Goal: Information Seeking & Learning: Learn about a topic

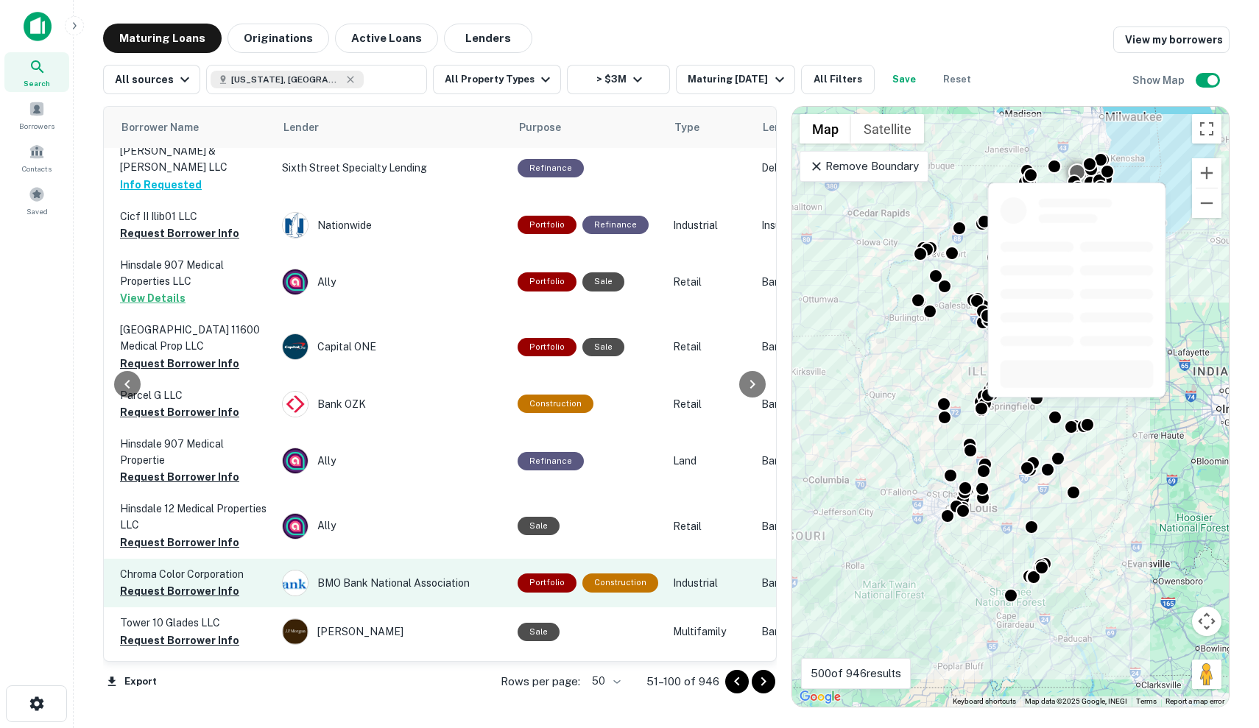
scroll to position [2216, 527]
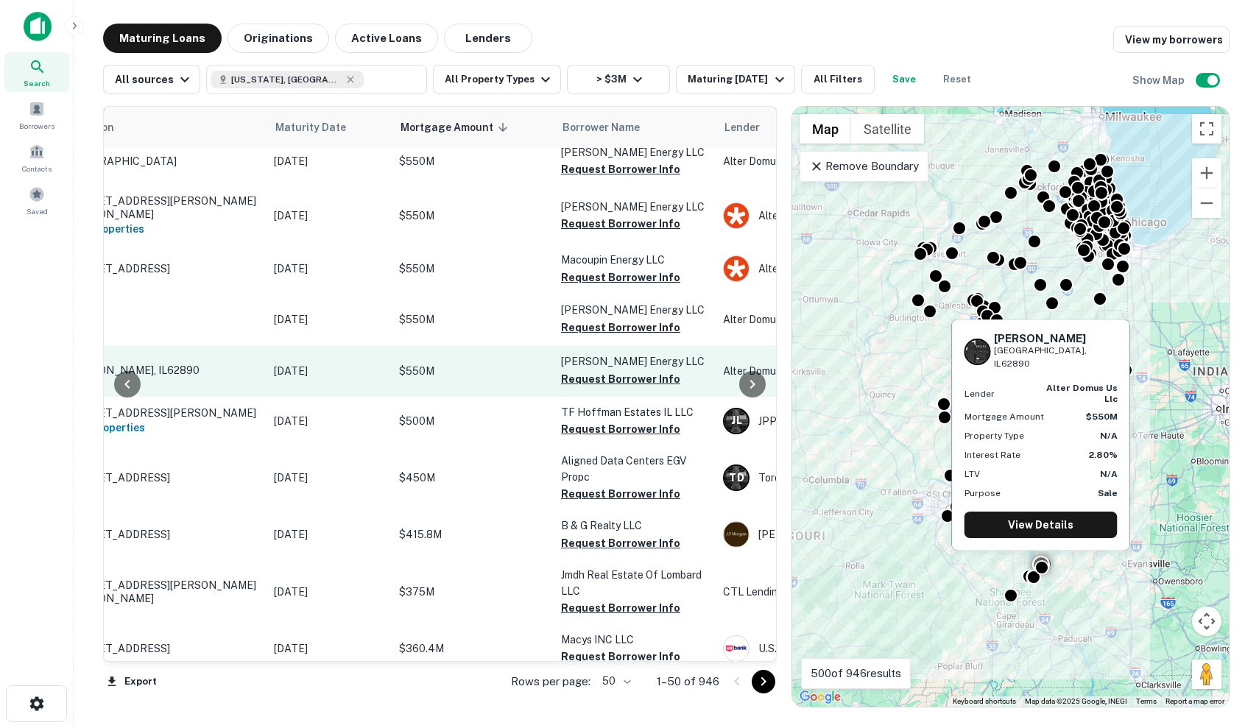
scroll to position [2094, 84]
click at [512, 381] on td "$550M" at bounding box center [475, 371] width 162 height 52
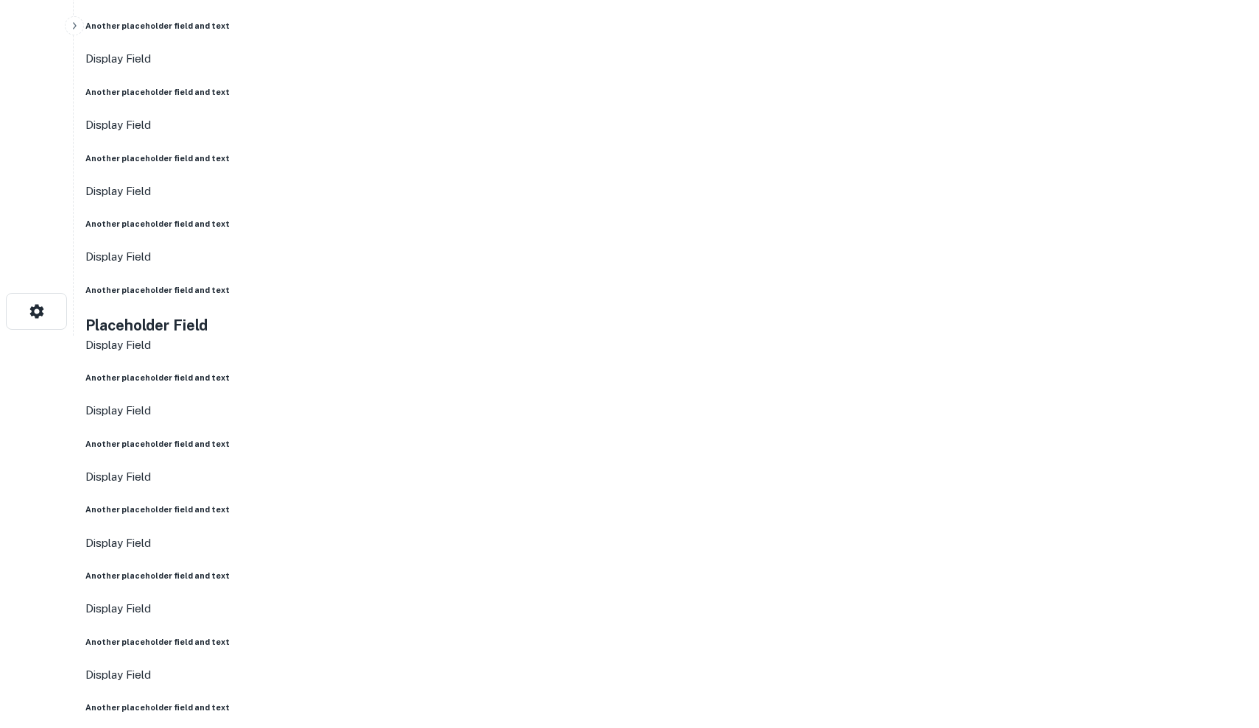
scroll to position [392, 0]
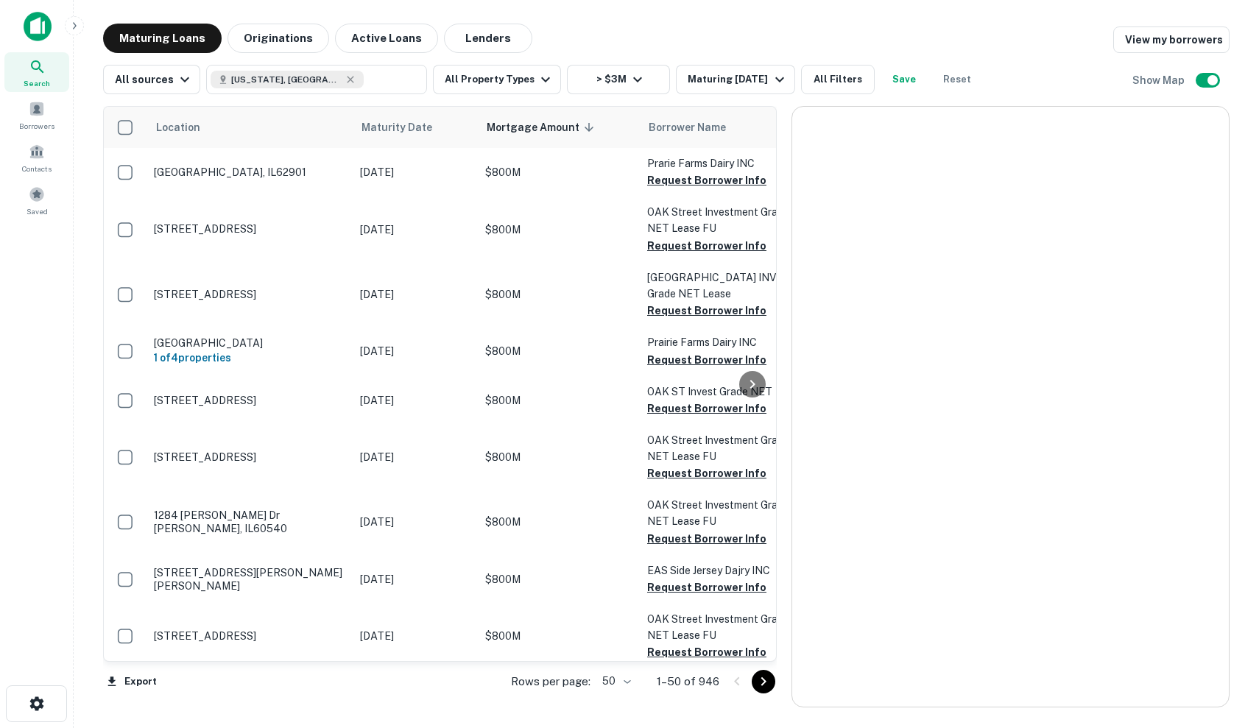
scroll to position [2094, 0]
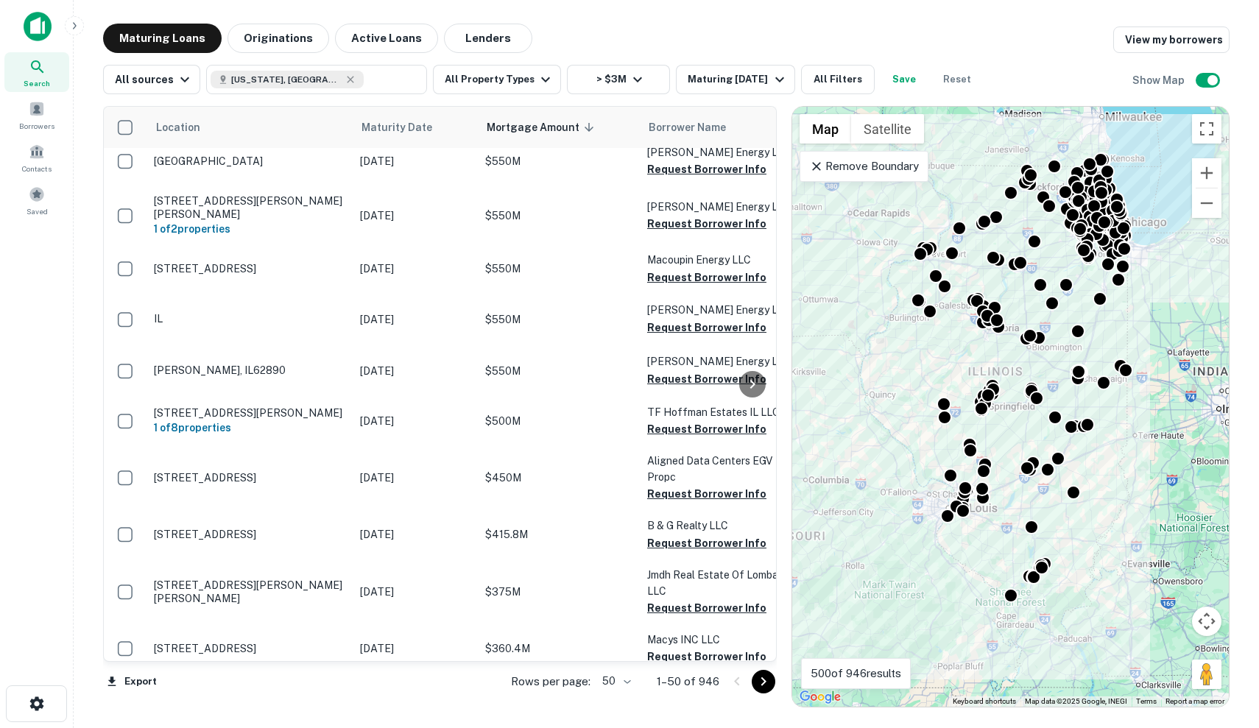
click at [757, 683] on icon "Go to next page" at bounding box center [764, 682] width 18 height 18
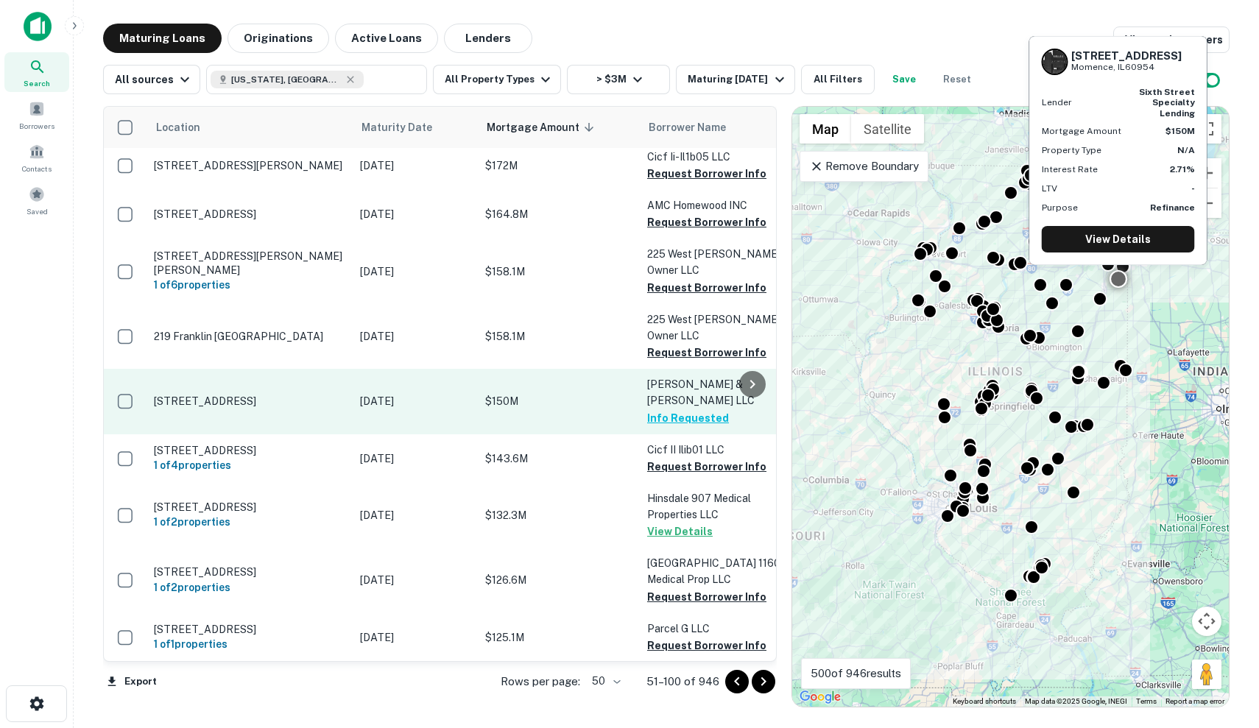
scroll to position [1984, 0]
click at [293, 369] on td "501 Gladiolus St Momence, IL60954" at bounding box center [250, 401] width 206 height 65
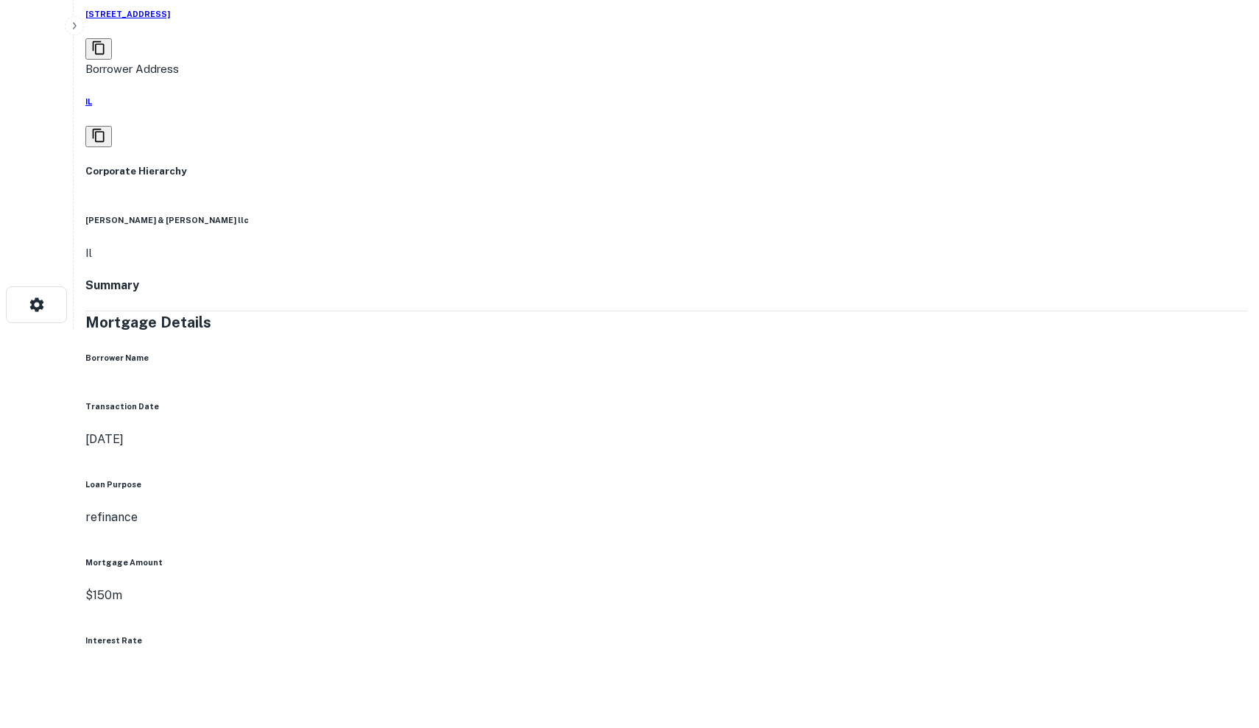
scroll to position [607, 0]
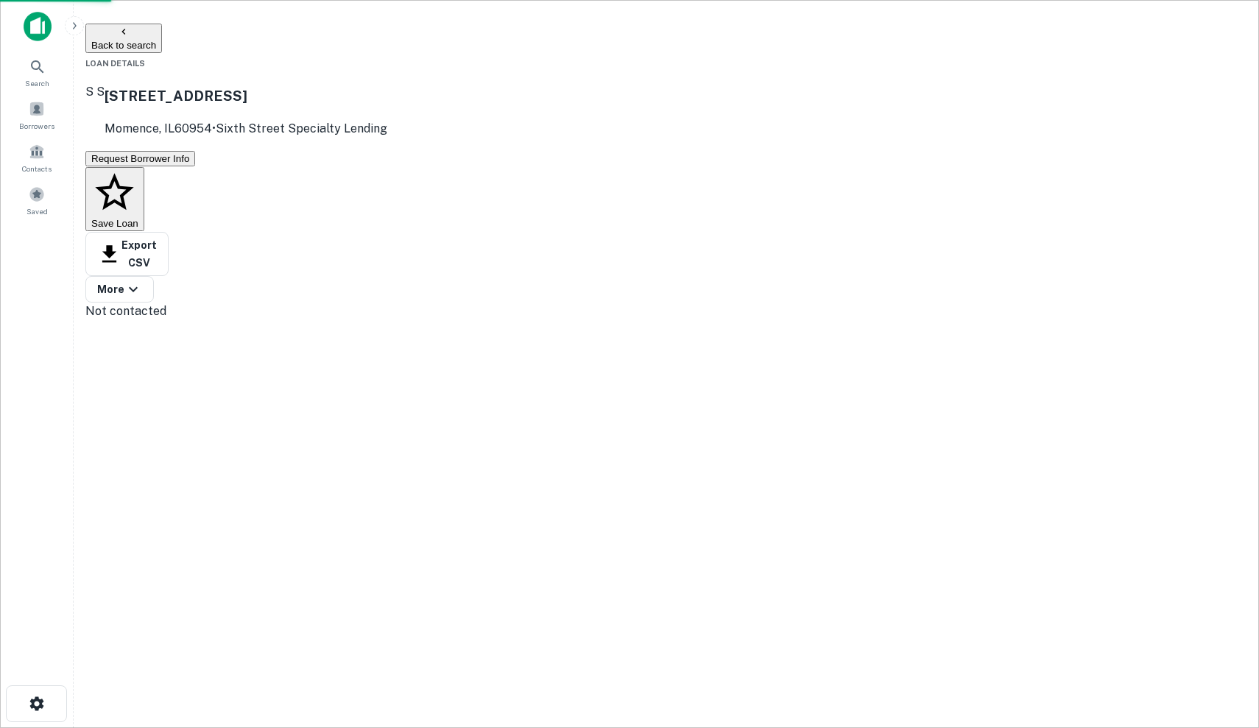
click at [149, 40] on button "Back to search" at bounding box center [123, 38] width 77 height 29
click at [149, 32] on button "Back to search" at bounding box center [123, 38] width 77 height 29
click at [133, 37] on button "Back to search" at bounding box center [123, 38] width 77 height 29
click at [156, 25] on button "Back to search" at bounding box center [123, 38] width 77 height 29
click at [22, 58] on icon at bounding box center [13, 61] width 18 height 18
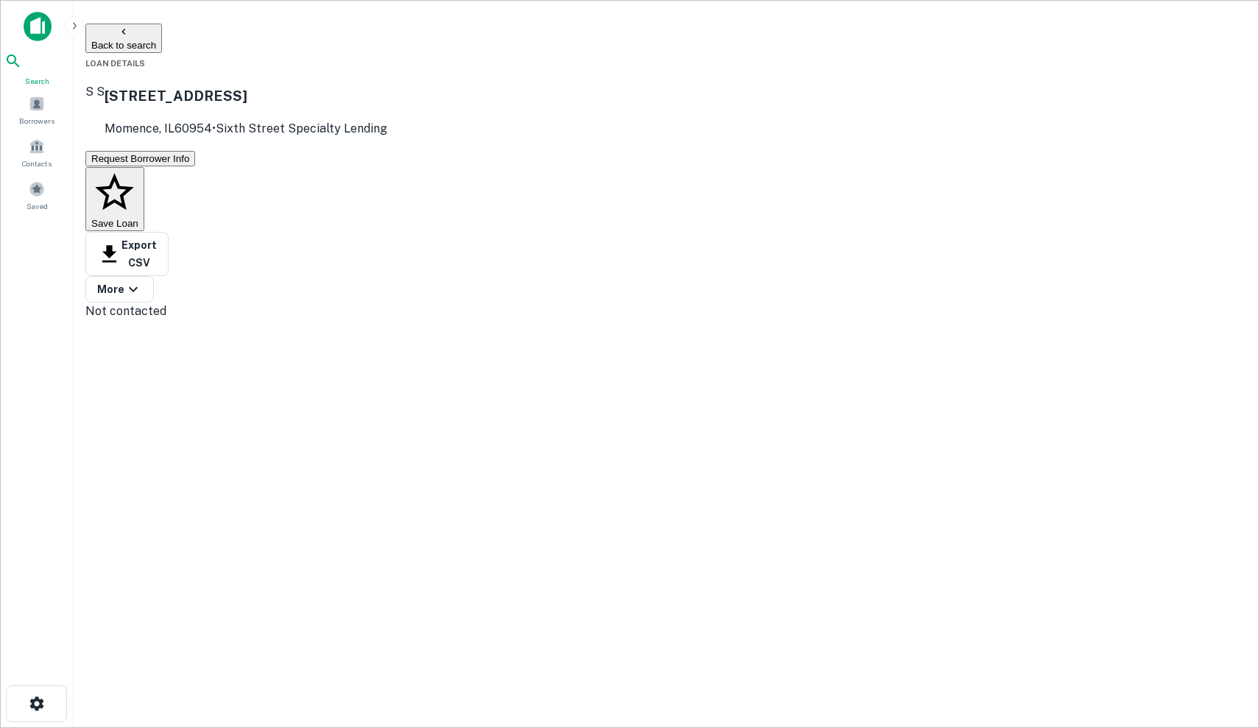
click at [162, 23] on main "Back to search Loan Details S S 501 Gladiolus St Momence, IL60954 • Sixth Stree…" at bounding box center [666, 364] width 1185 height 728
click at [162, 35] on button "Back to search" at bounding box center [123, 38] width 77 height 29
click at [37, 29] on img at bounding box center [38, 26] width 28 height 29
click at [21, 111] on span at bounding box center [12, 103] width 16 height 16
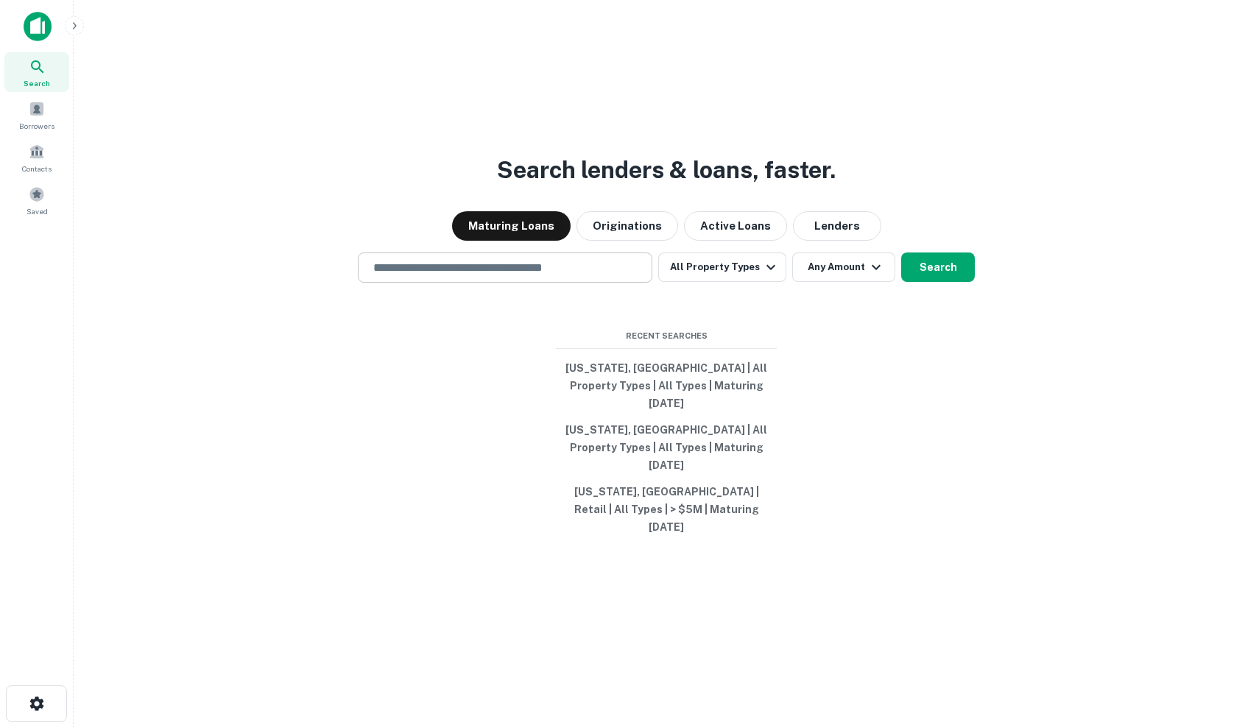
click at [474, 283] on div "​" at bounding box center [505, 268] width 295 height 30
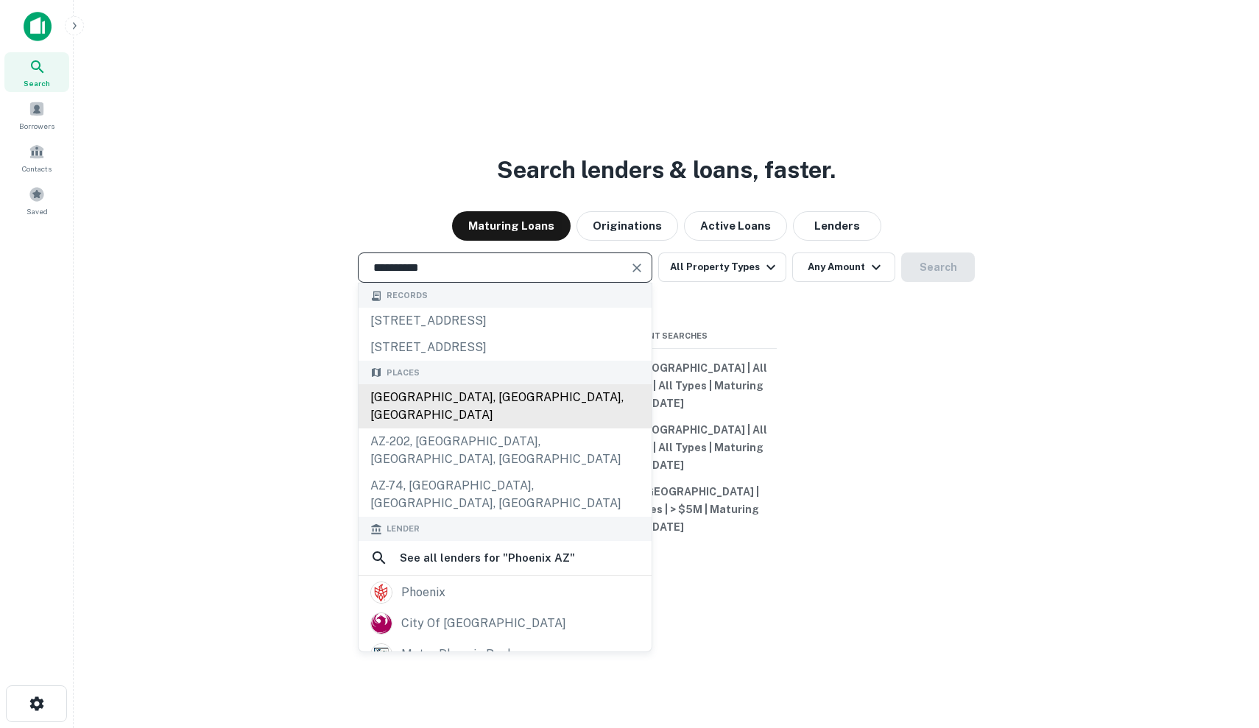
type input "**********"
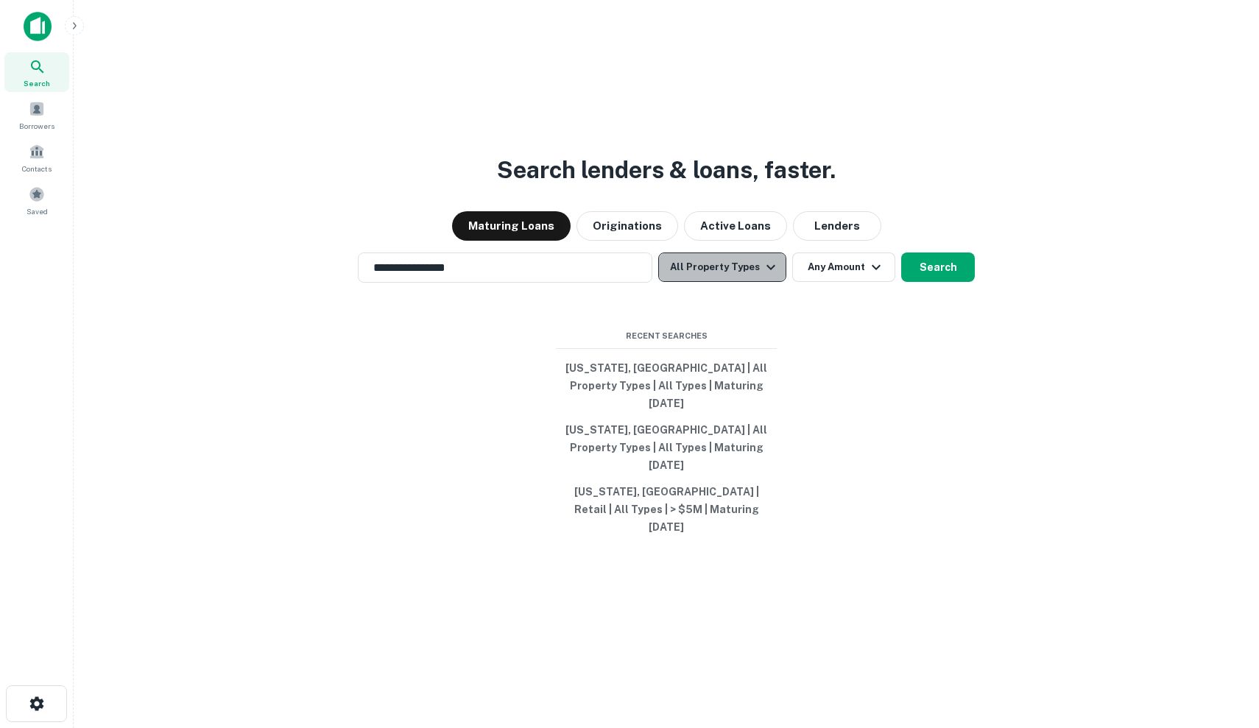
click at [747, 282] on button "All Property Types" at bounding box center [722, 267] width 128 height 29
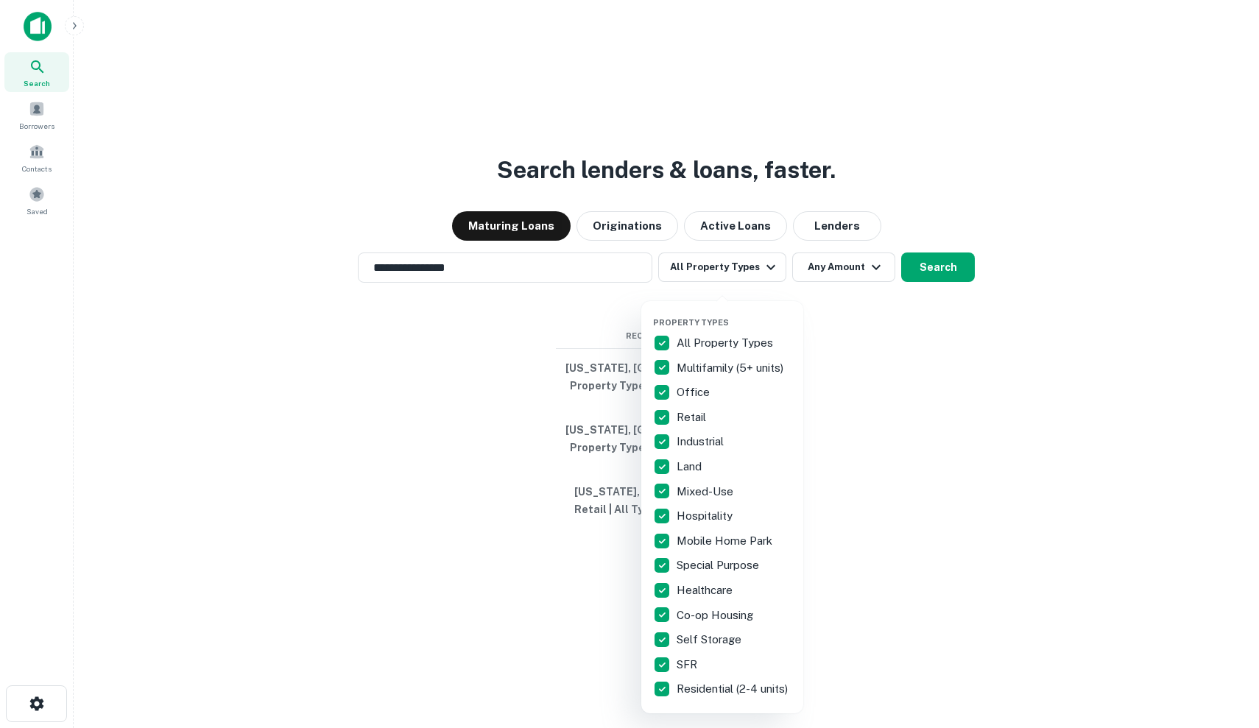
click at [840, 297] on div at bounding box center [629, 364] width 1259 height 728
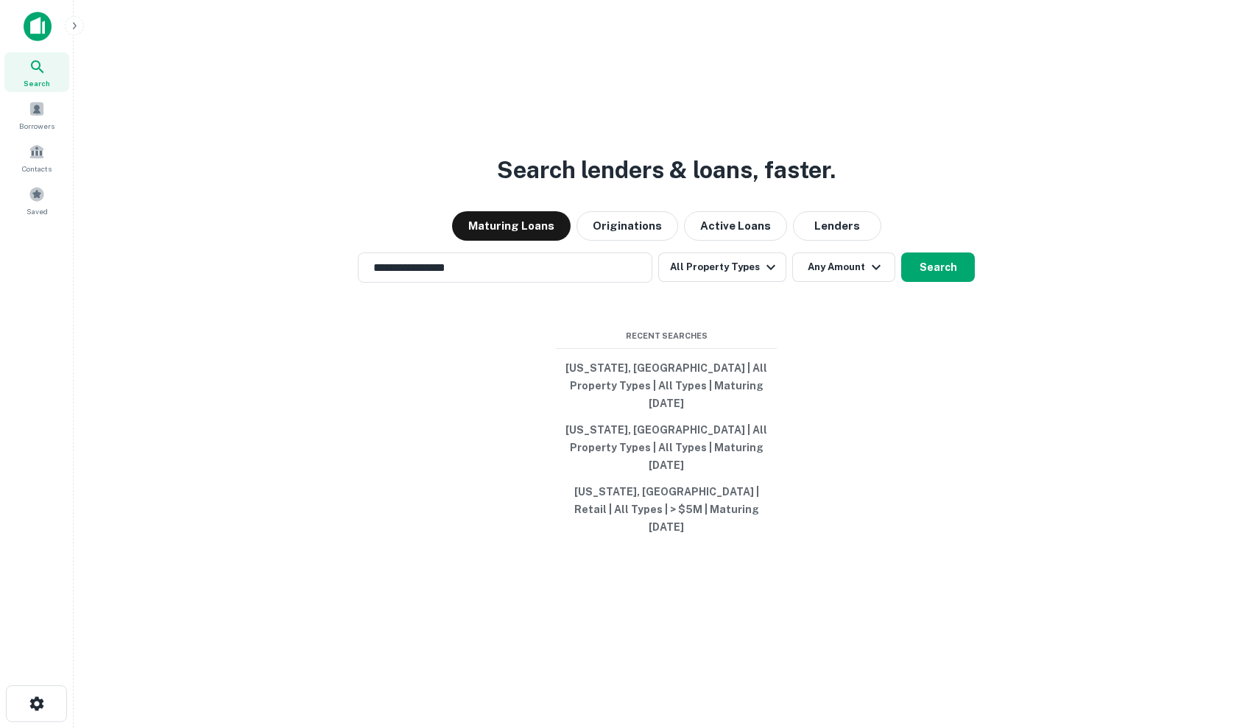
click at [840, 297] on div "Property Types All Property Types Multifamily (5+ units) Office Retail Industri…" at bounding box center [629, 364] width 1259 height 728
click at [840, 282] on button "Any Amount" at bounding box center [843, 267] width 103 height 29
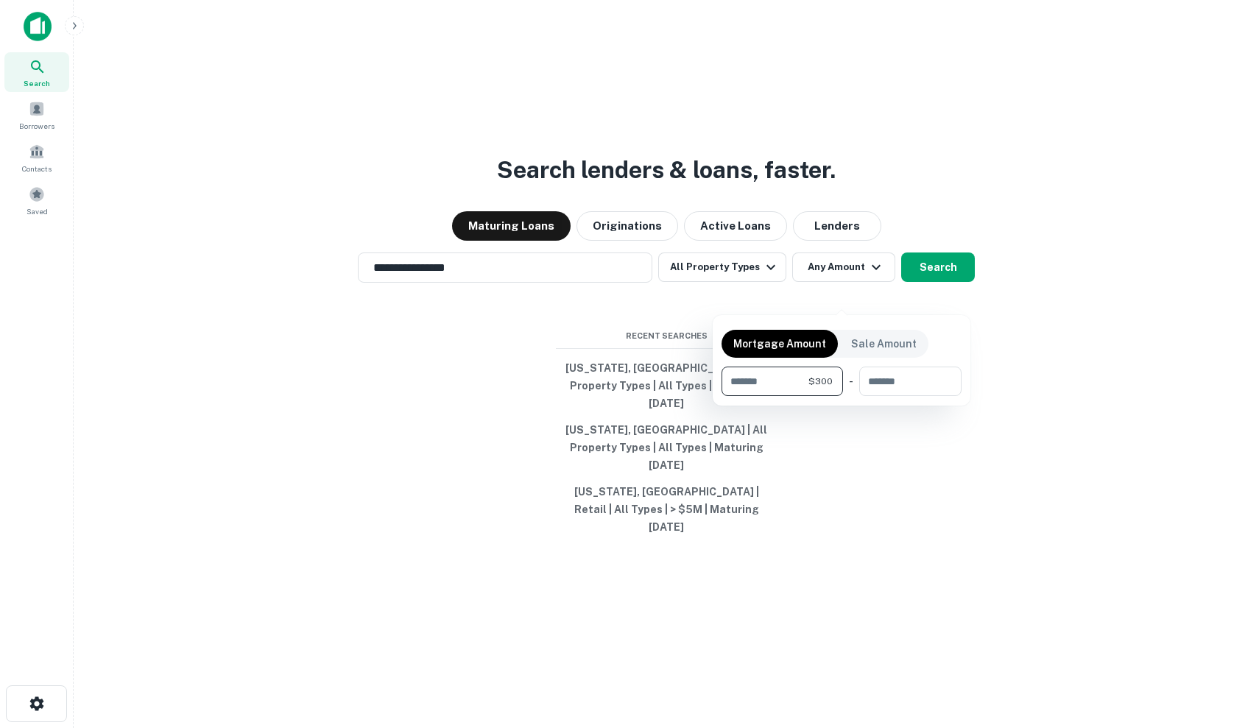
type input "*"
type input "*******"
click at [926, 295] on div at bounding box center [629, 364] width 1259 height 728
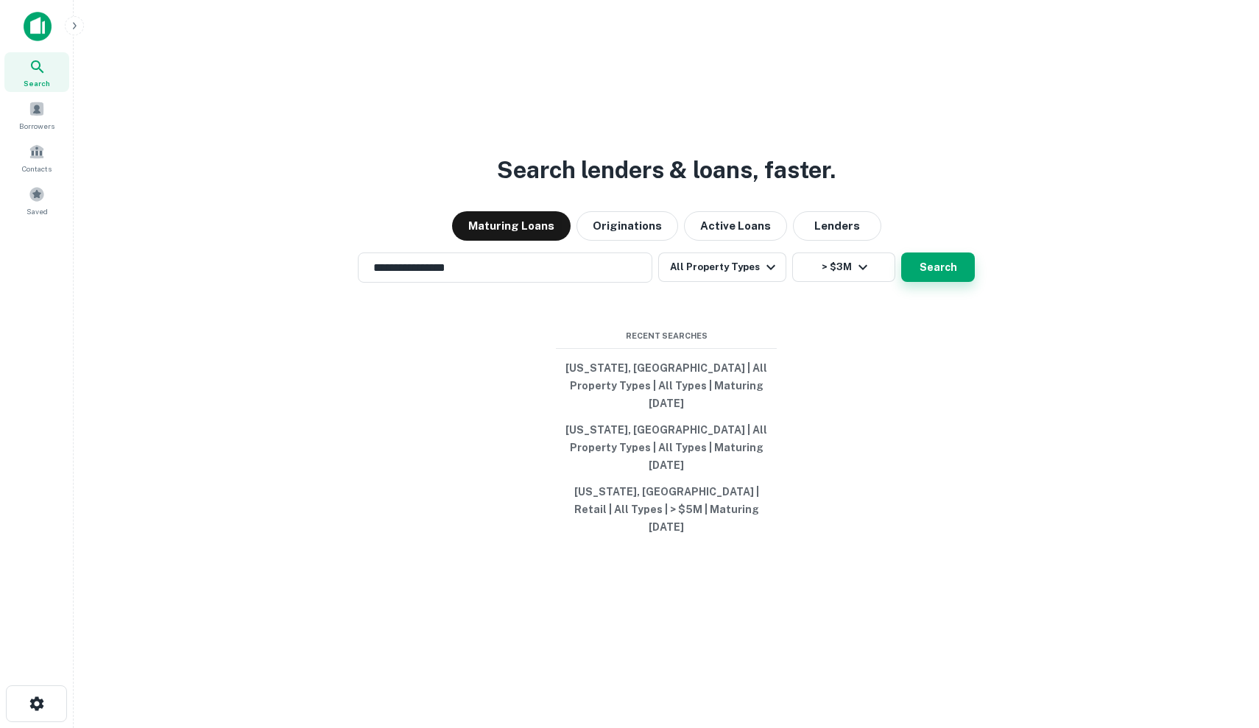
click at [932, 282] on button "Search" at bounding box center [938, 267] width 74 height 29
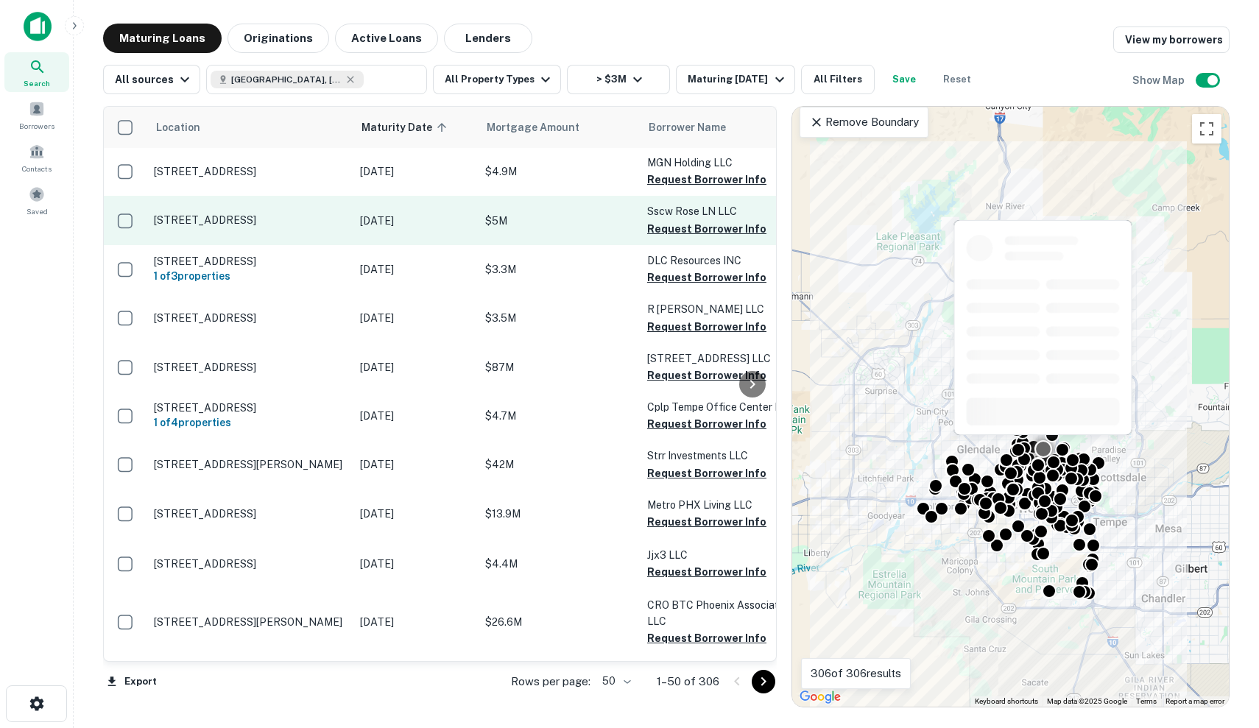
scroll to position [1921, 0]
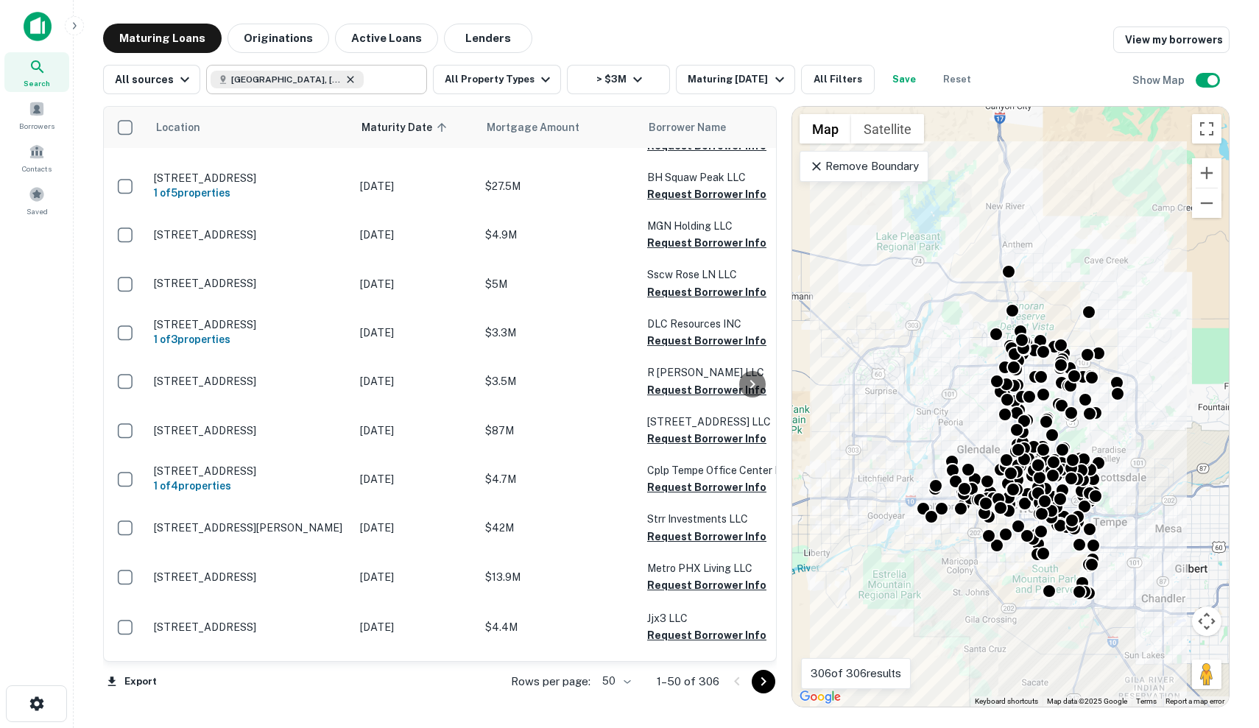
click at [345, 80] on icon at bounding box center [351, 80] width 12 height 12
type input "**********"
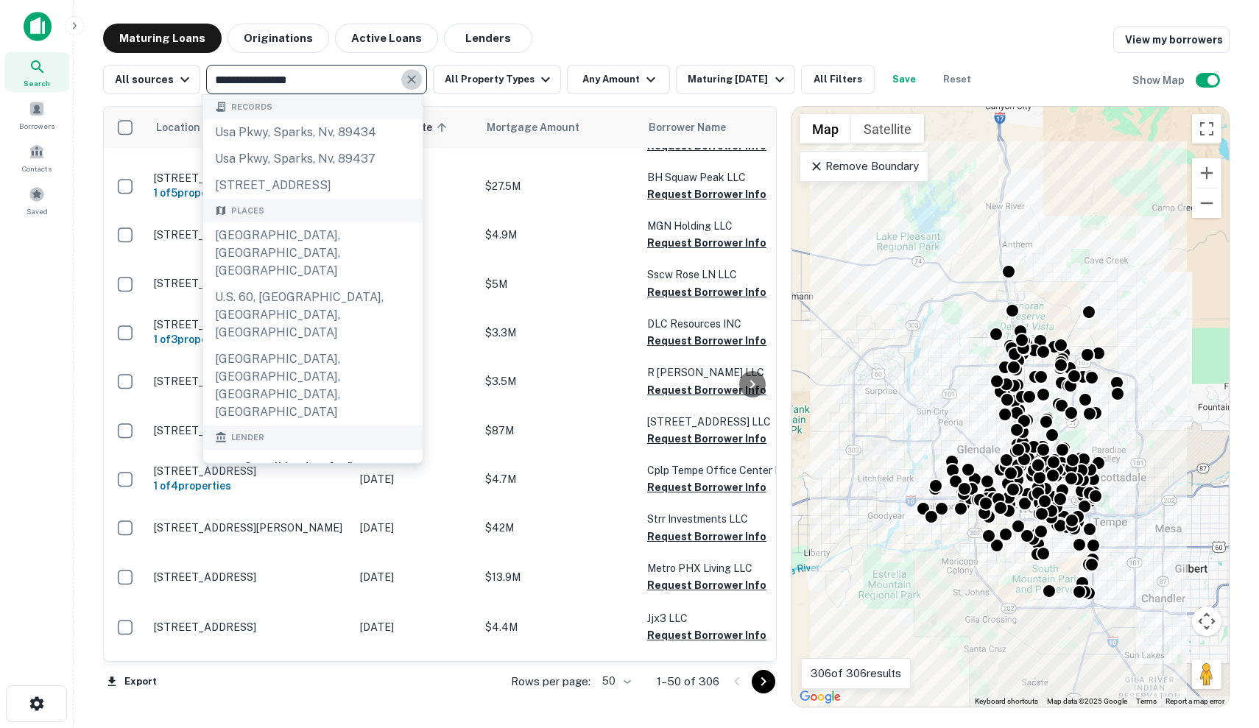
click at [413, 77] on icon "Clear" at bounding box center [411, 79] width 15 height 15
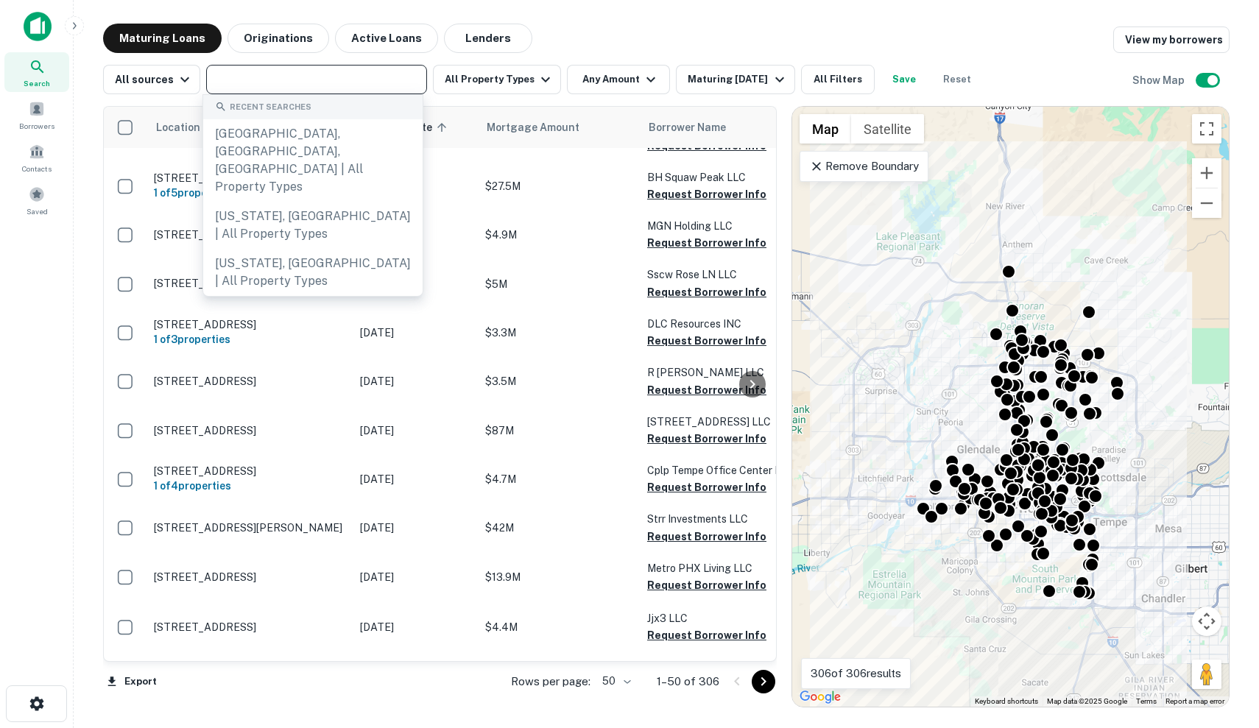
click at [366, 76] on input "text" at bounding box center [316, 79] width 210 height 21
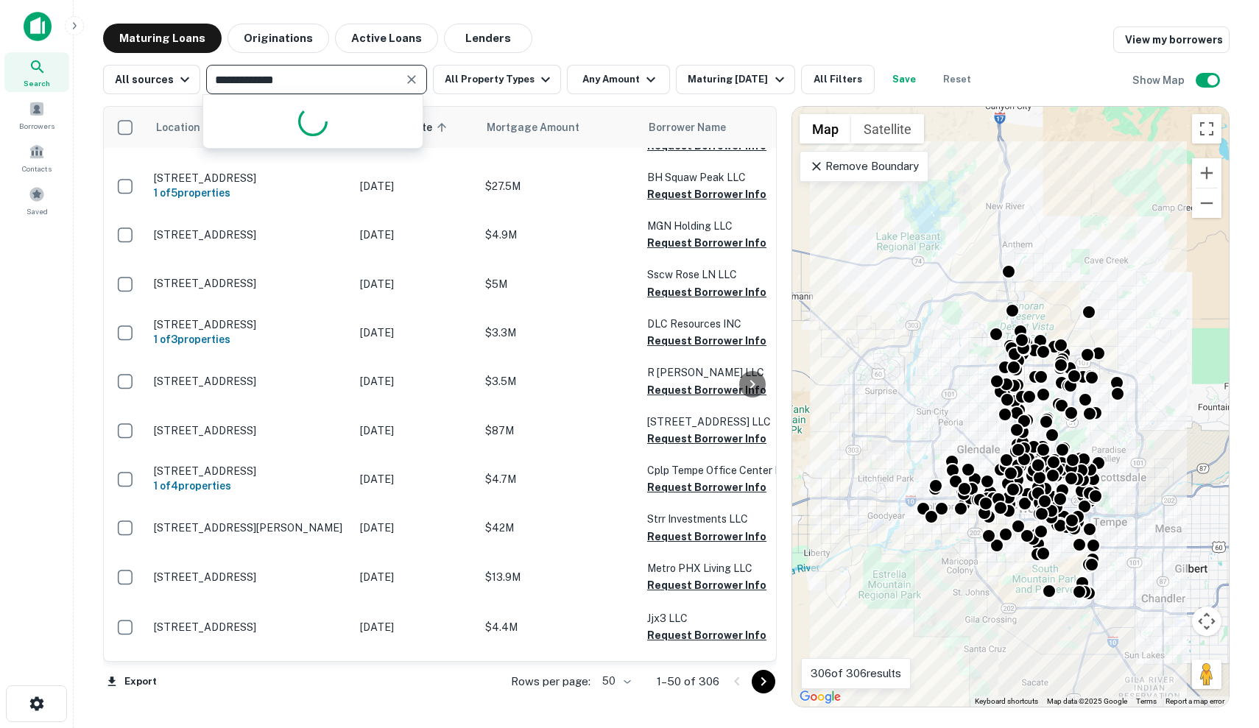
type input "**********"
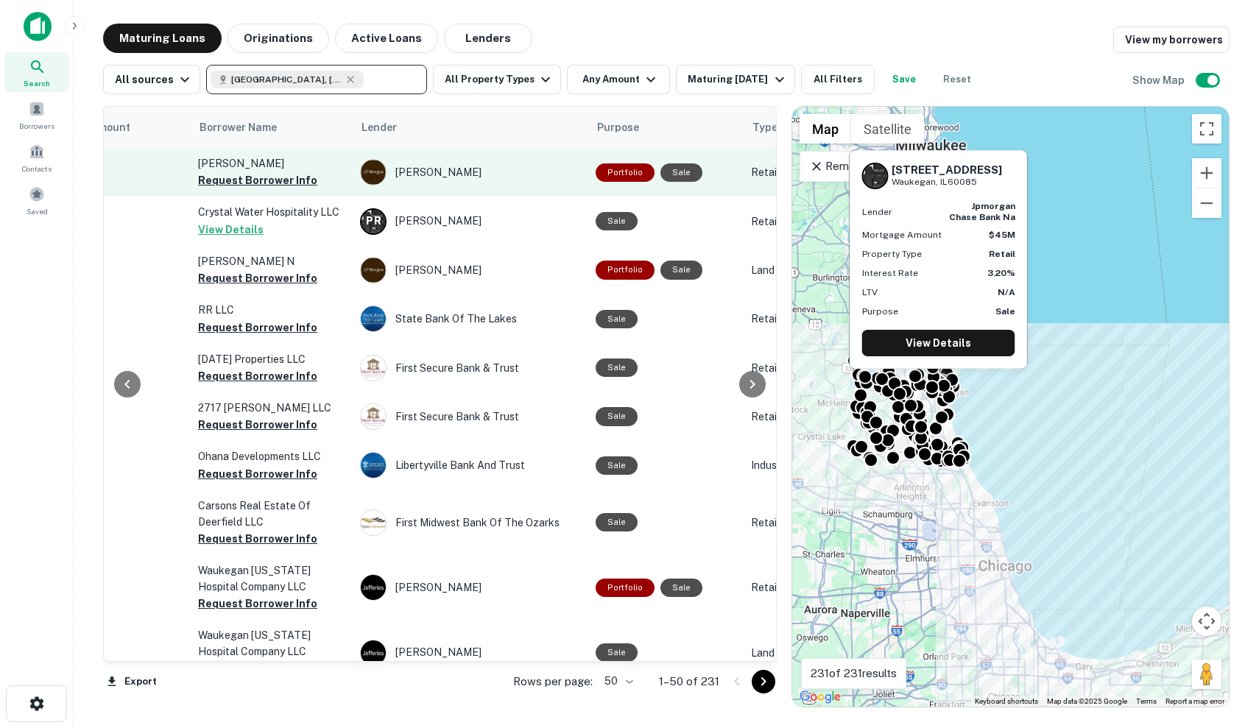
scroll to position [0, 472]
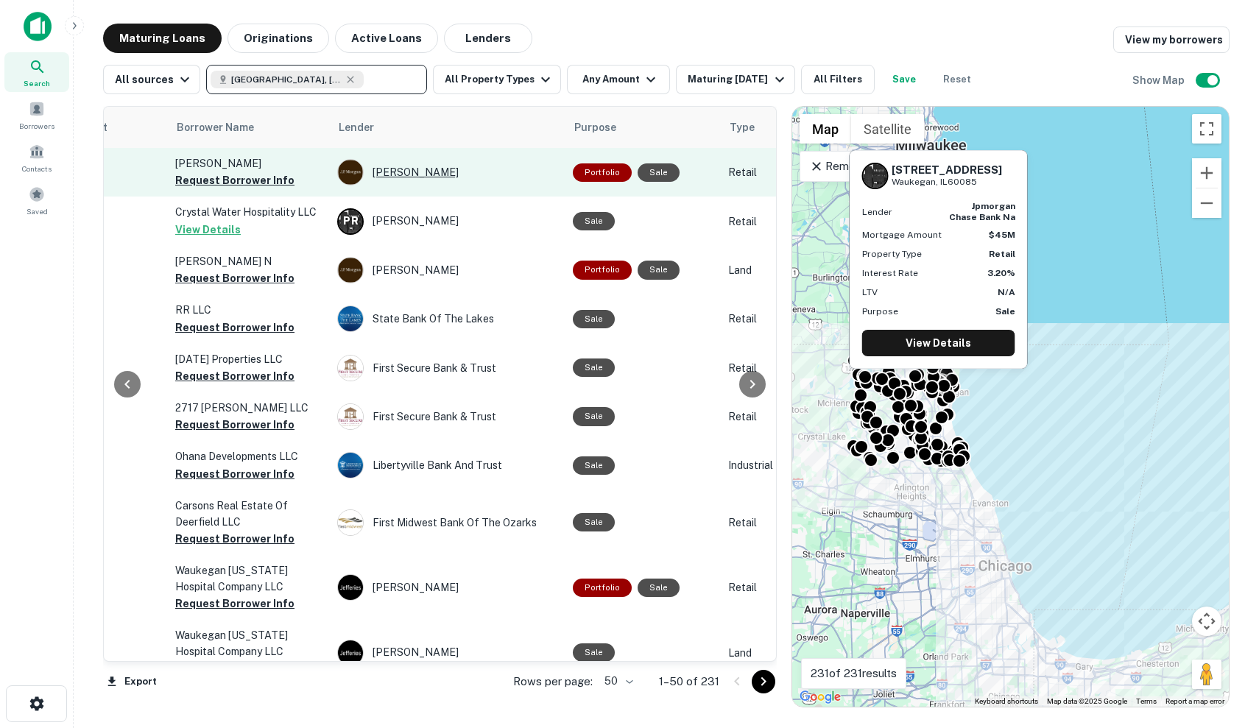
click at [520, 175] on div "J.p. Morgan" at bounding box center [447, 172] width 221 height 27
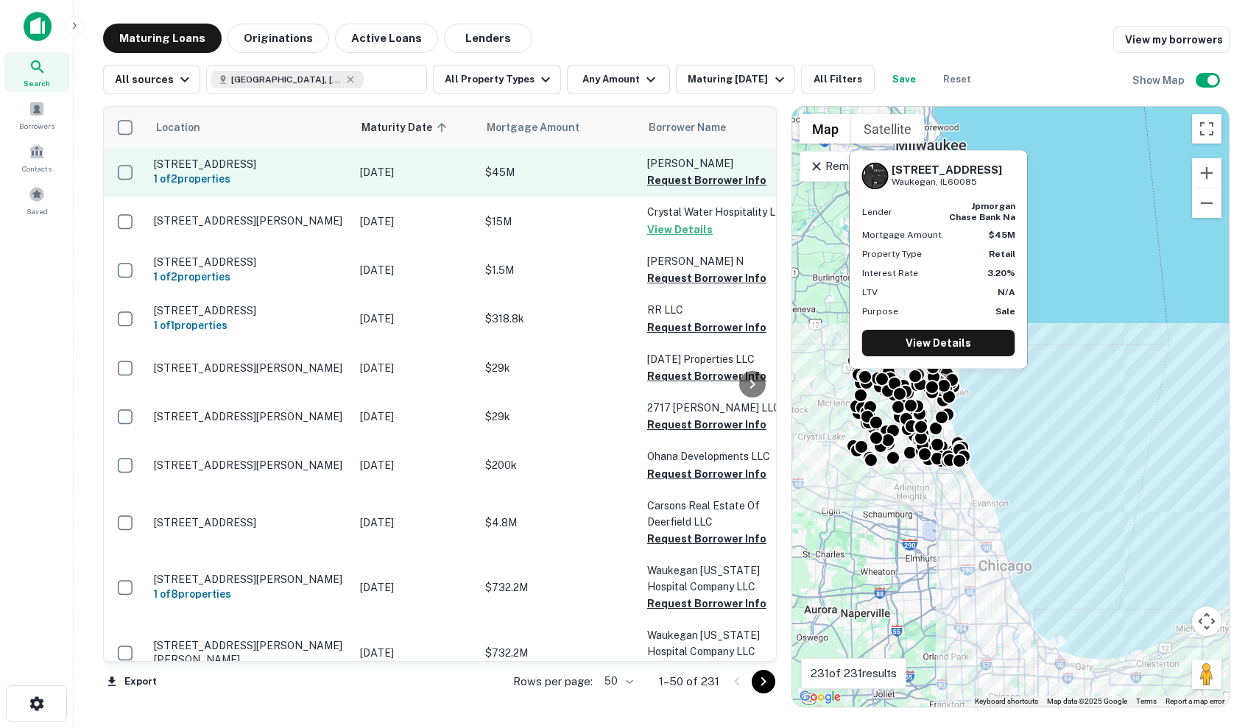
click at [578, 180] on p "$45M" at bounding box center [558, 172] width 147 height 16
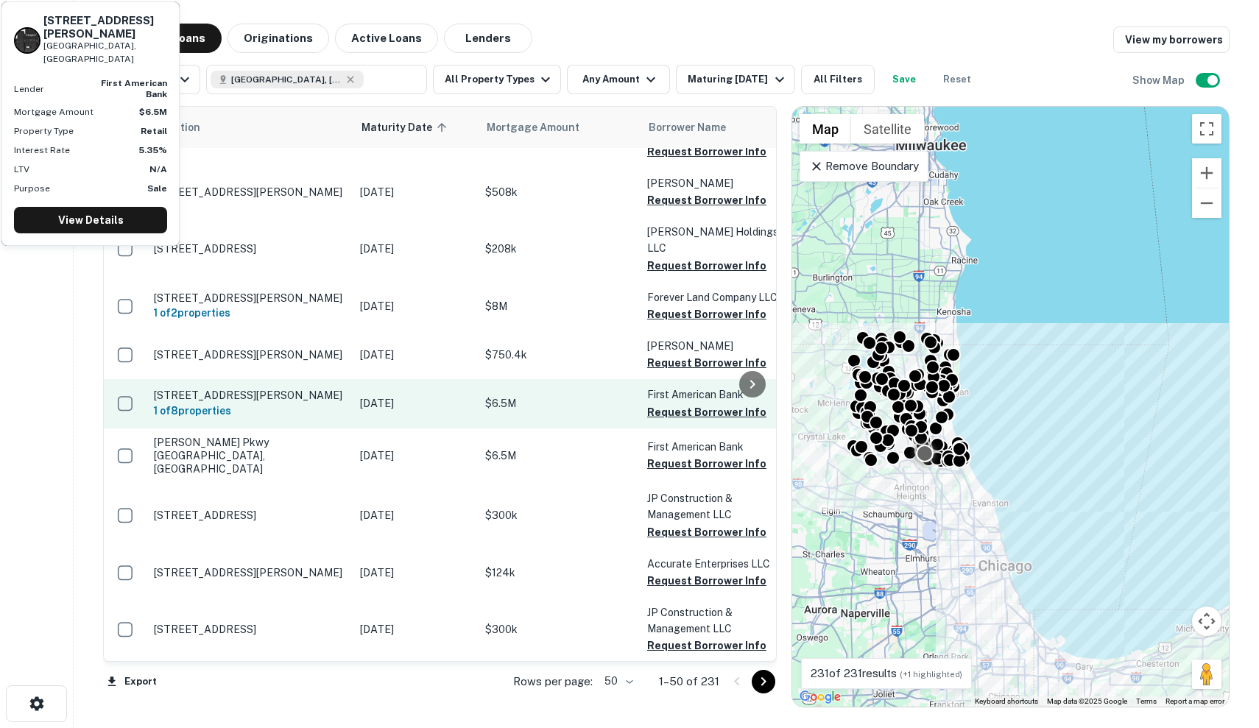
scroll to position [518, 0]
click at [362, 426] on td "Sep 14, 2025" at bounding box center [415, 403] width 125 height 49
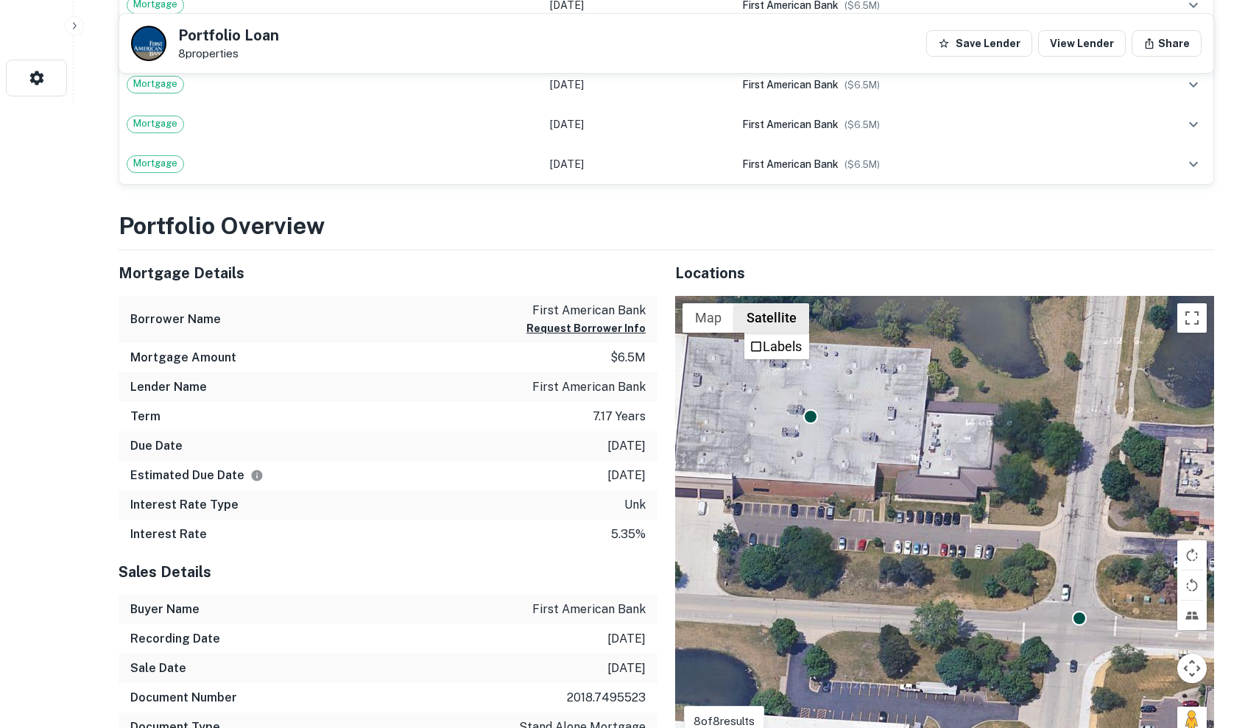
scroll to position [675, 0]
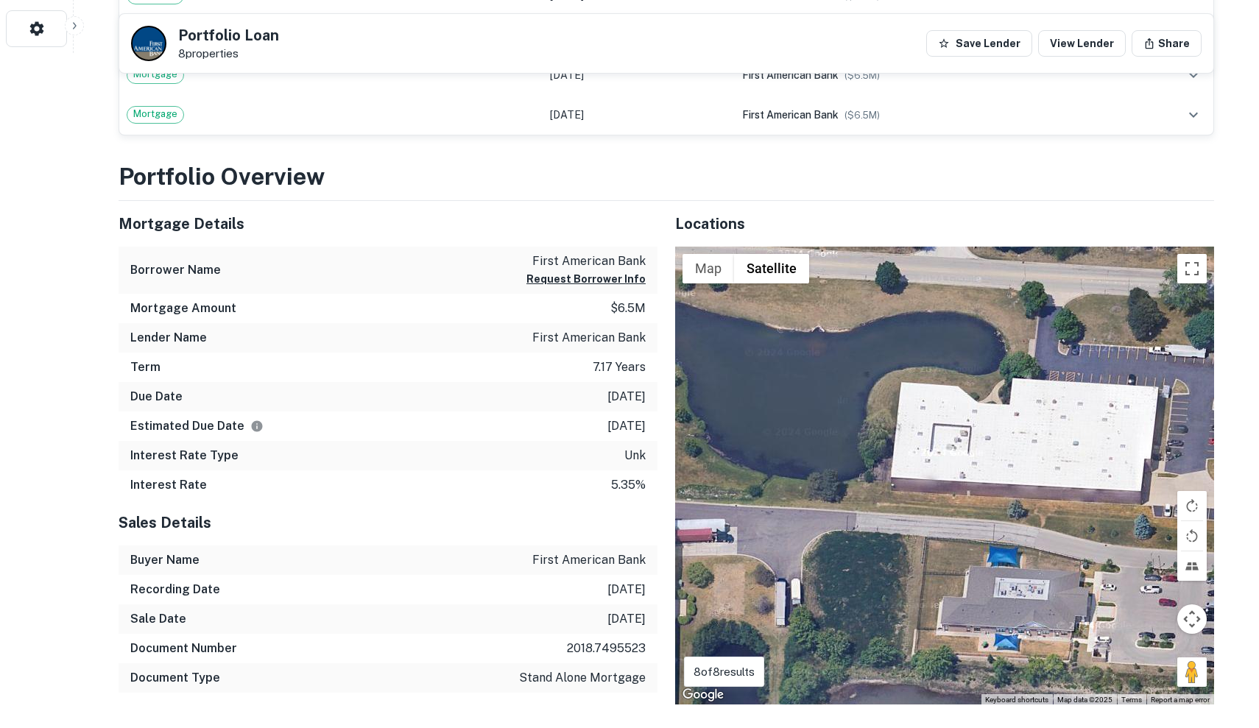
drag, startPoint x: 752, startPoint y: 474, endPoint x: 1002, endPoint y: 186, distance: 381.5
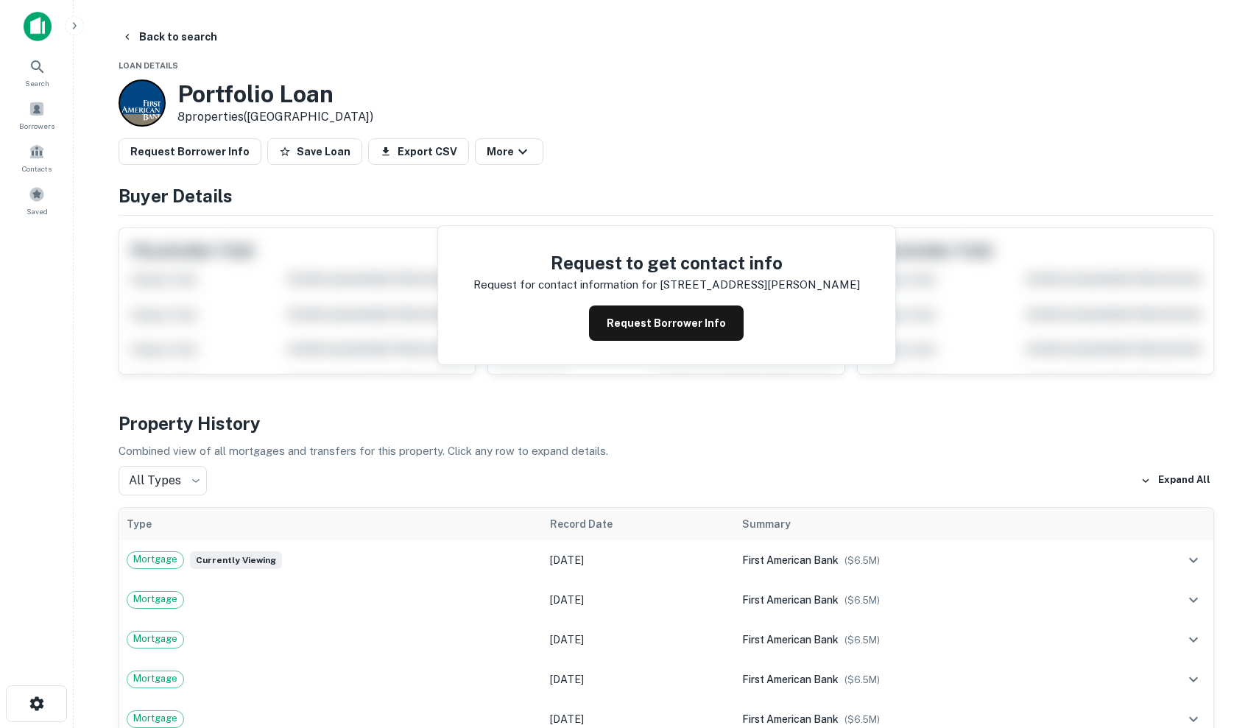
scroll to position [0, 0]
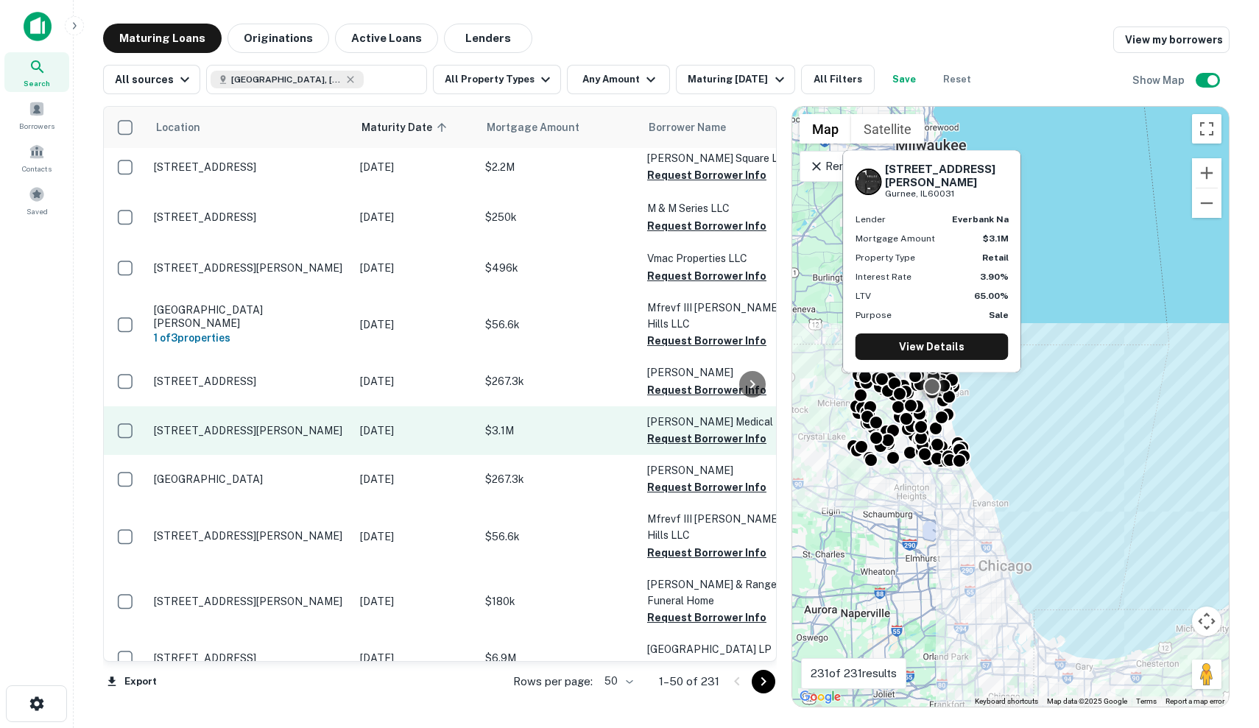
click at [479, 424] on td "$3.1M" at bounding box center [559, 430] width 162 height 49
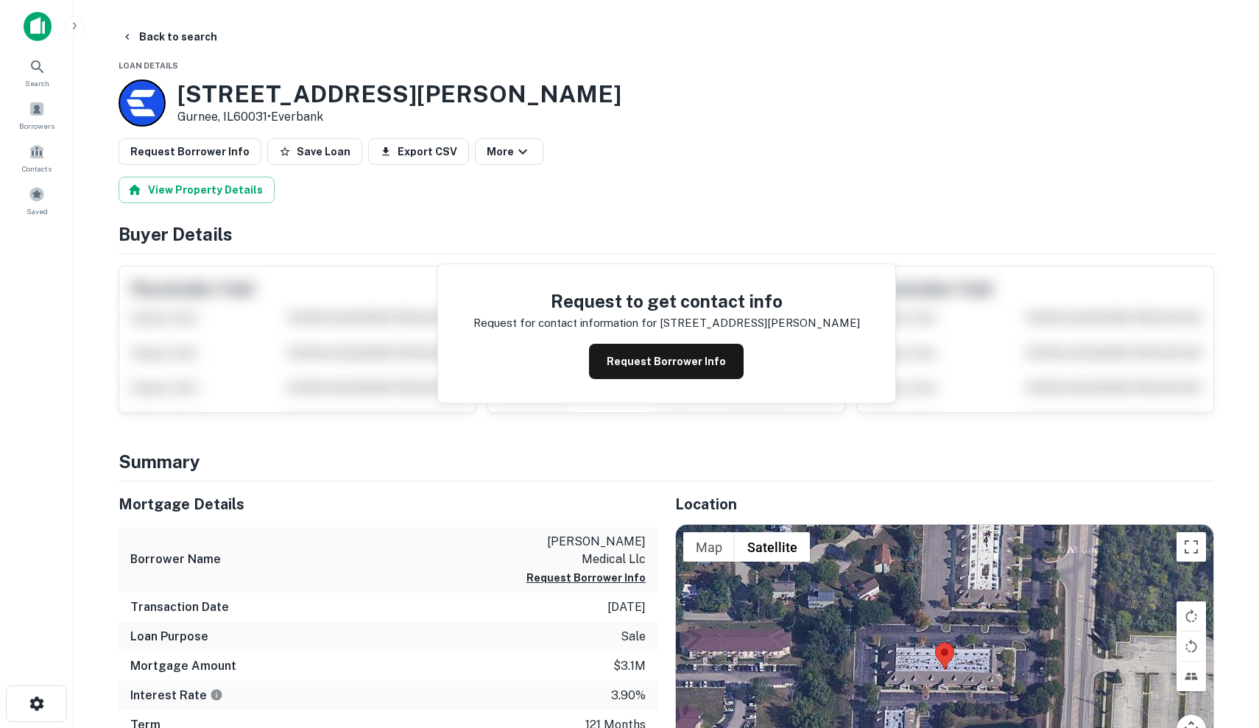
scroll to position [-1, 0]
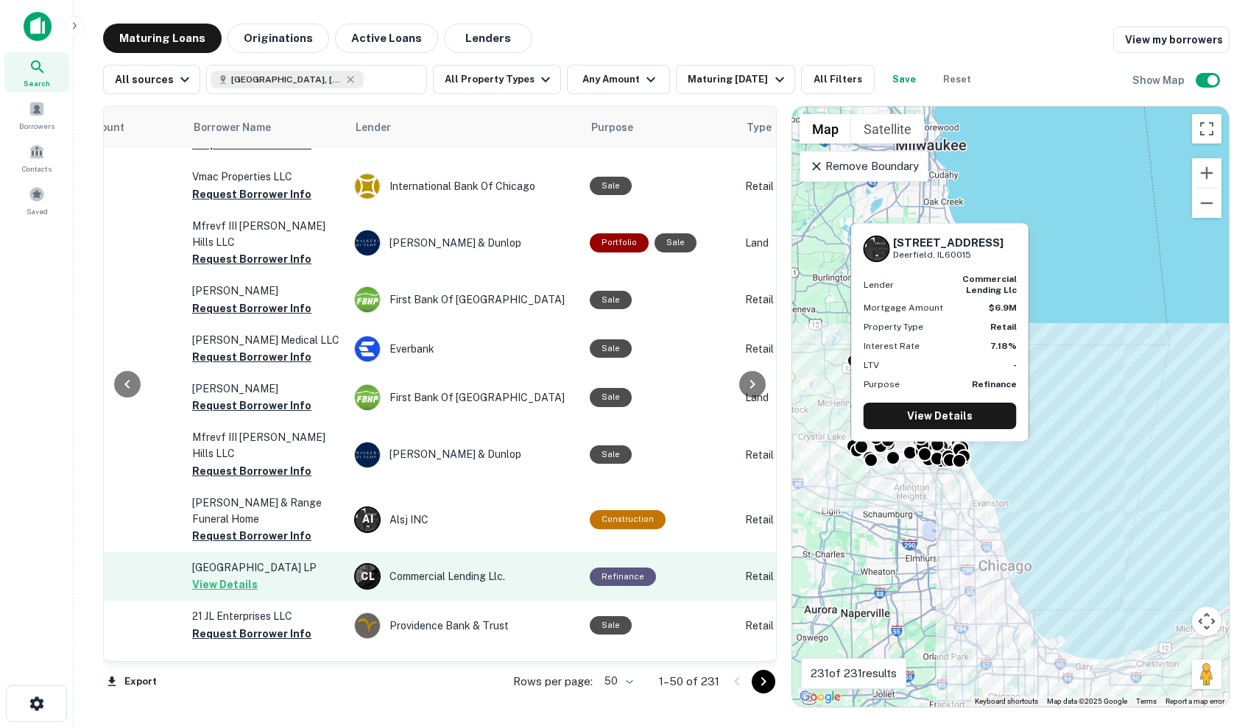
scroll to position [2080, 455]
click at [570, 563] on div "C L Commercial Lending Llc." at bounding box center [464, 576] width 221 height 27
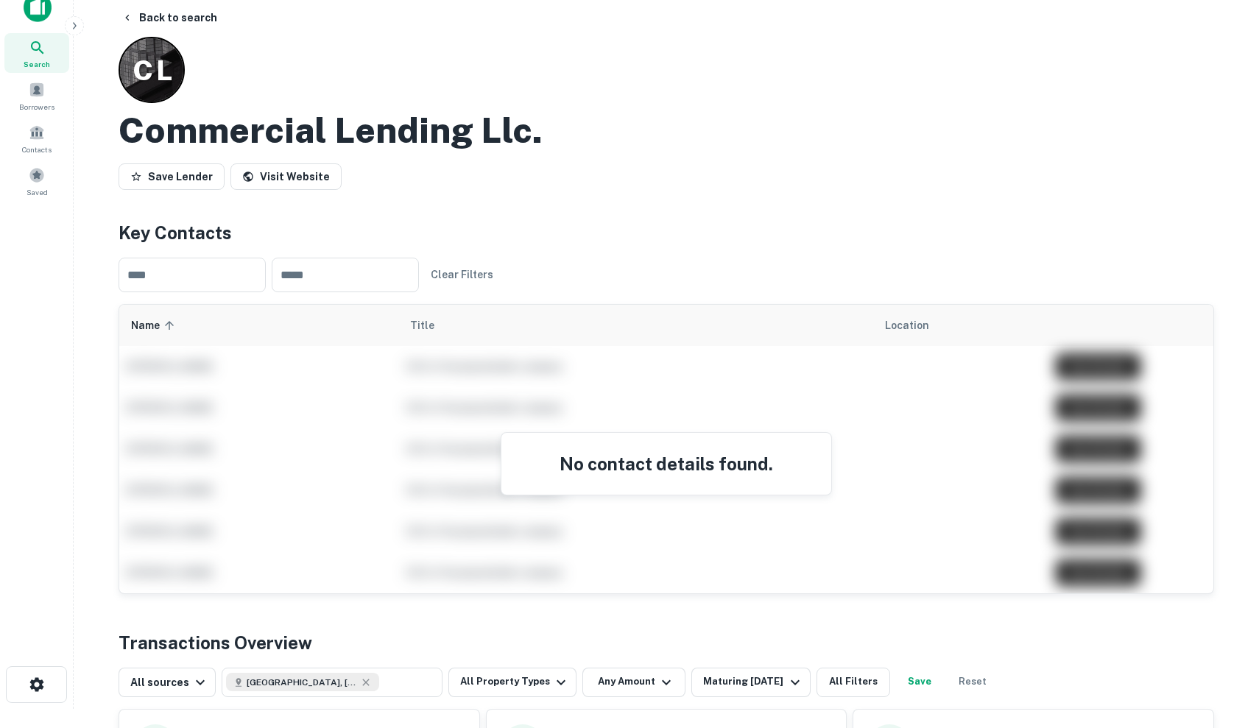
scroll to position [4, 0]
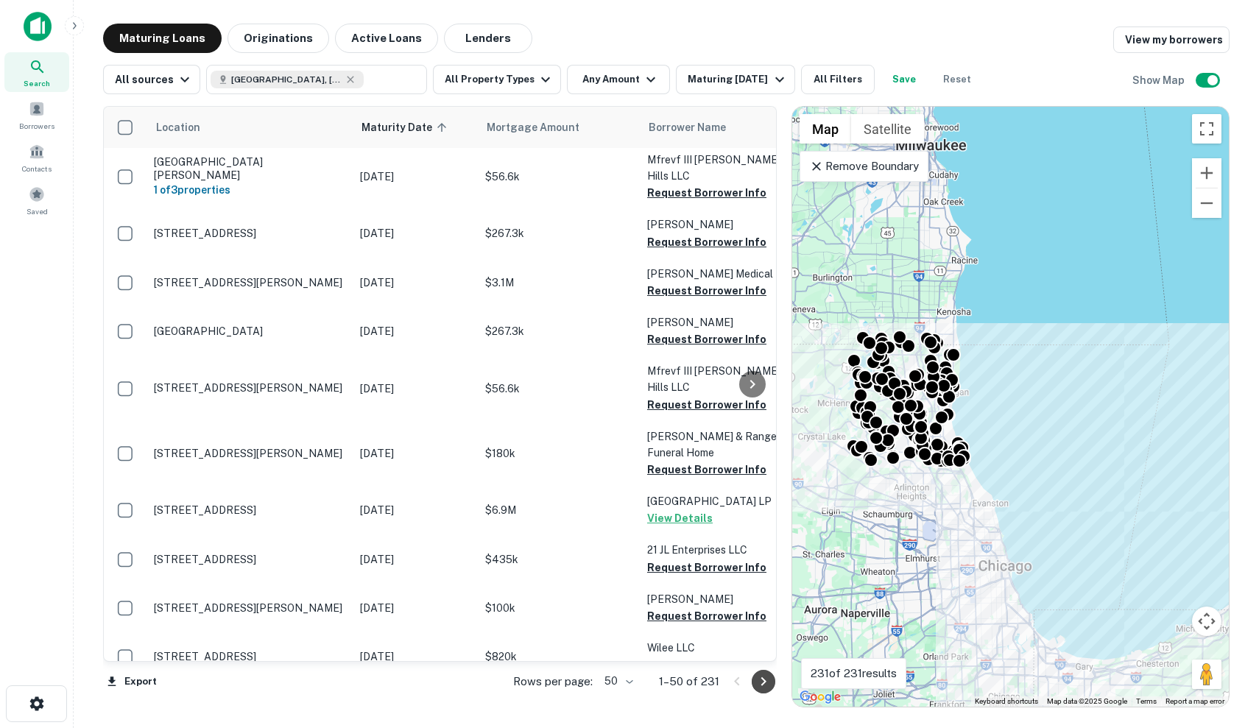
click at [766, 690] on icon "Go to next page" at bounding box center [764, 682] width 18 height 18
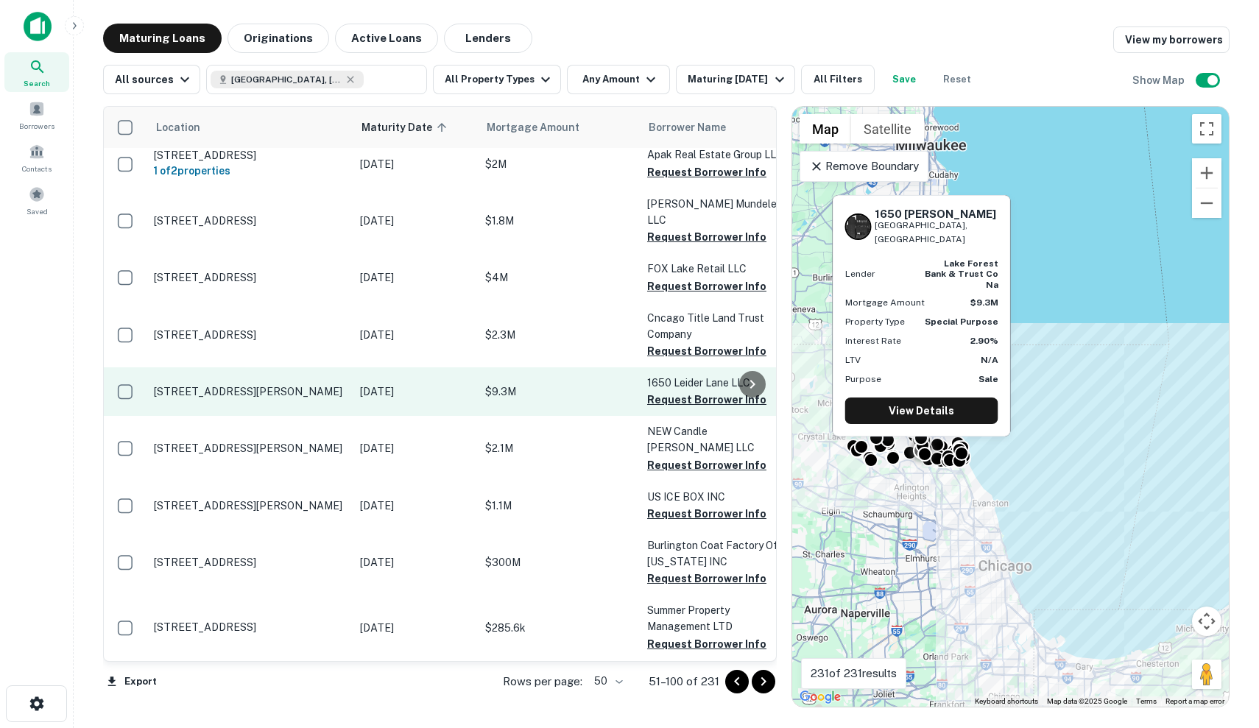
scroll to position [57, 0]
click at [486, 384] on p "$9.3M" at bounding box center [558, 392] width 147 height 16
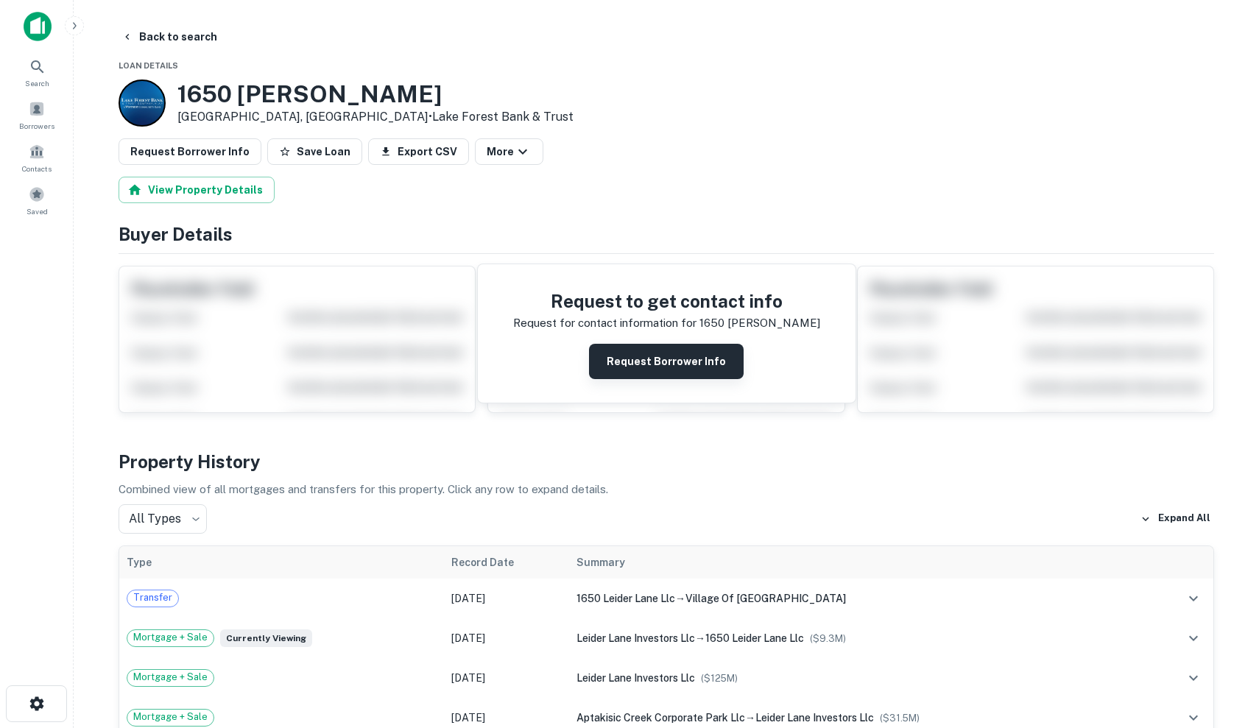
click at [644, 370] on button "Request Borrower Info" at bounding box center [666, 361] width 155 height 35
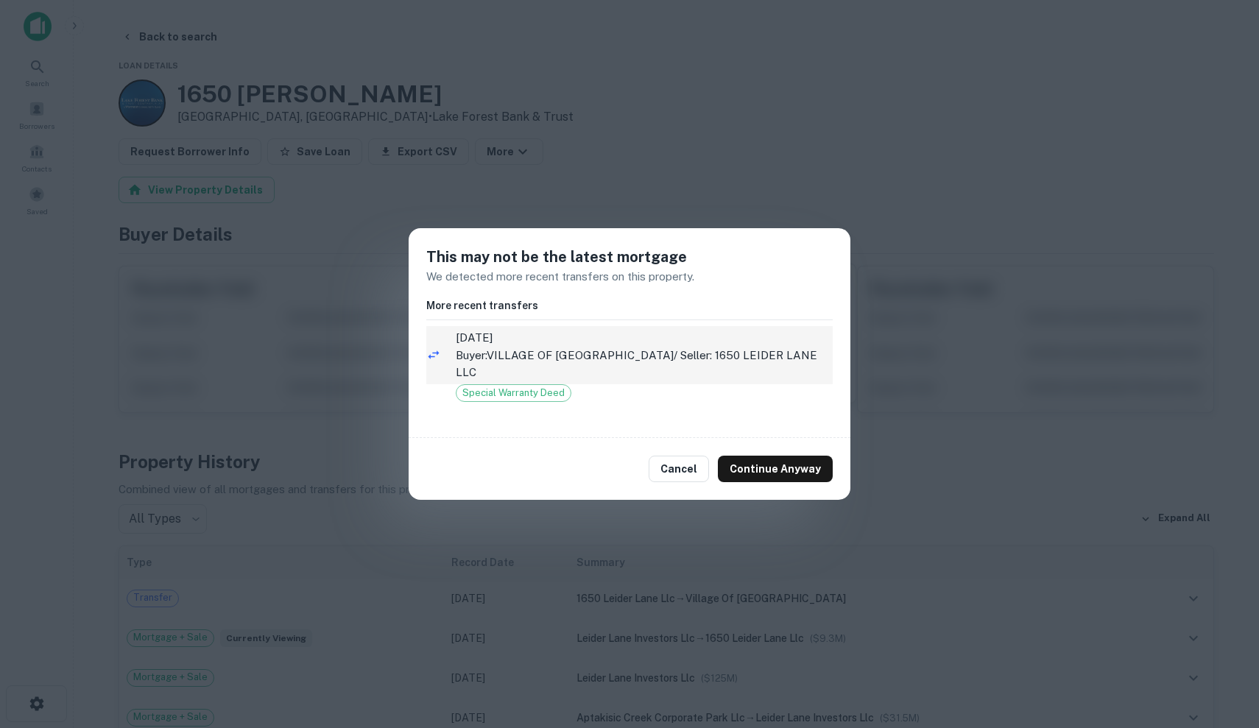
click at [728, 364] on p "Buyer: VILLAGE OF BUFFALO GROVE / Seller: 1650 LEIDER LANE LLC" at bounding box center [644, 364] width 377 height 35
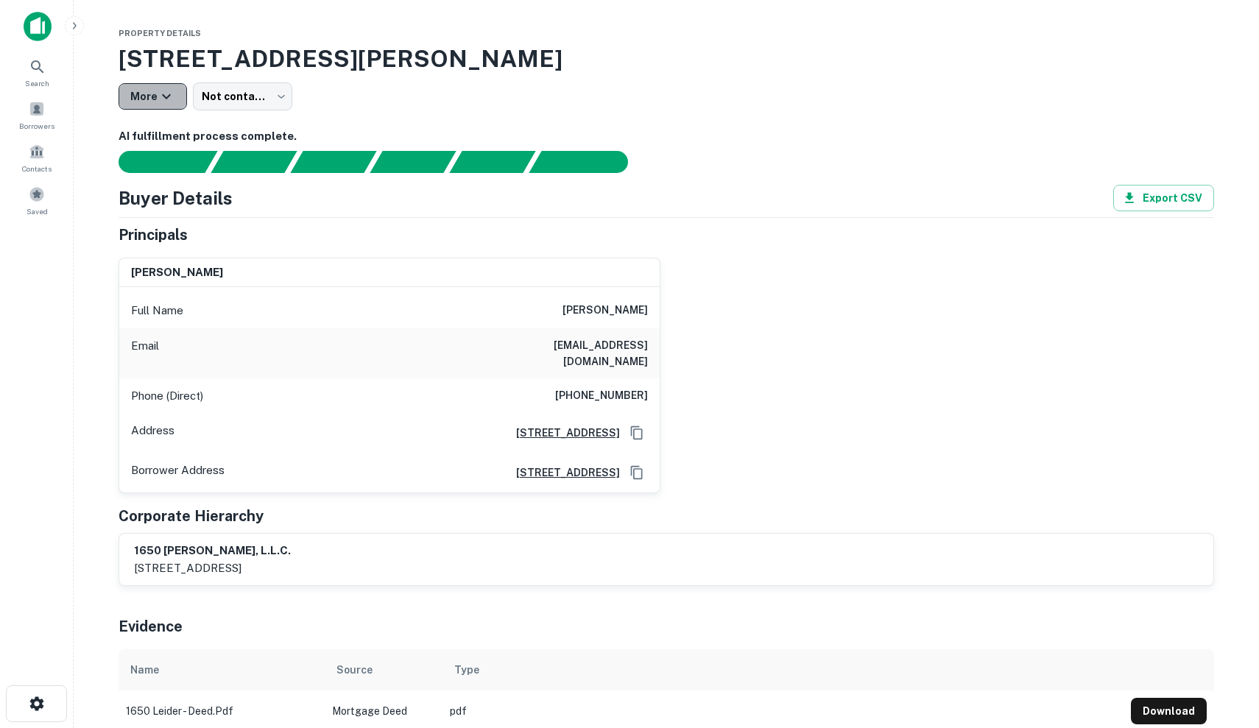
click at [180, 103] on button "More" at bounding box center [153, 96] width 68 height 27
click at [224, 105] on div at bounding box center [629, 364] width 1259 height 728
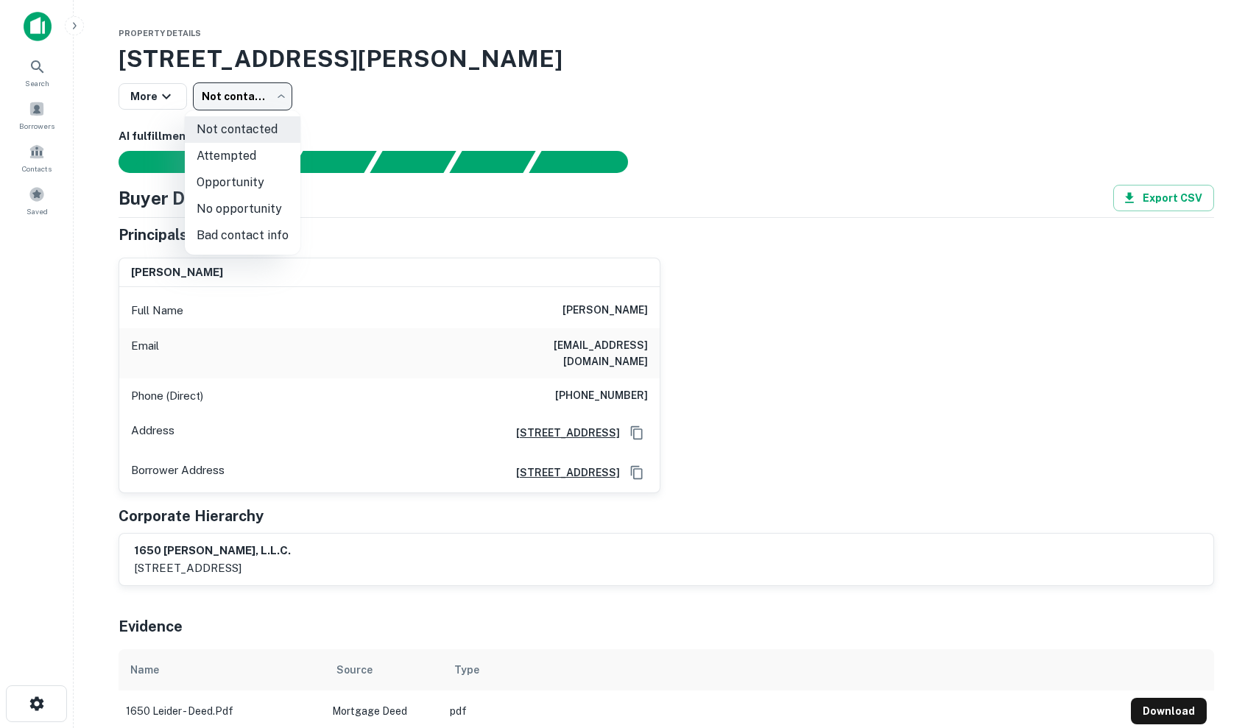
click at [229, 97] on body "Search Borrowers Contacts Saved Property Details 1650 Leider Ln, Buffalo Grove,…" at bounding box center [629, 364] width 1259 height 728
click at [266, 158] on li "Attempted" at bounding box center [243, 156] width 116 height 27
type input "*********"
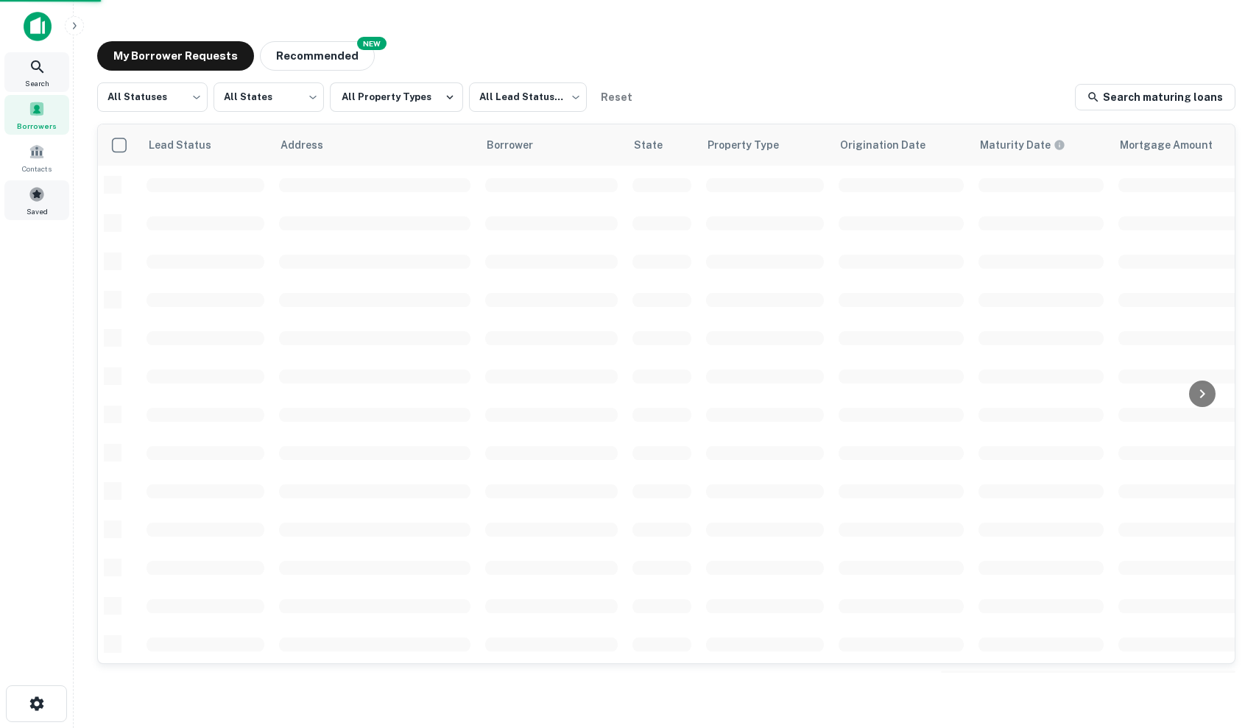
click at [43, 84] on span "Search" at bounding box center [37, 83] width 24 height 12
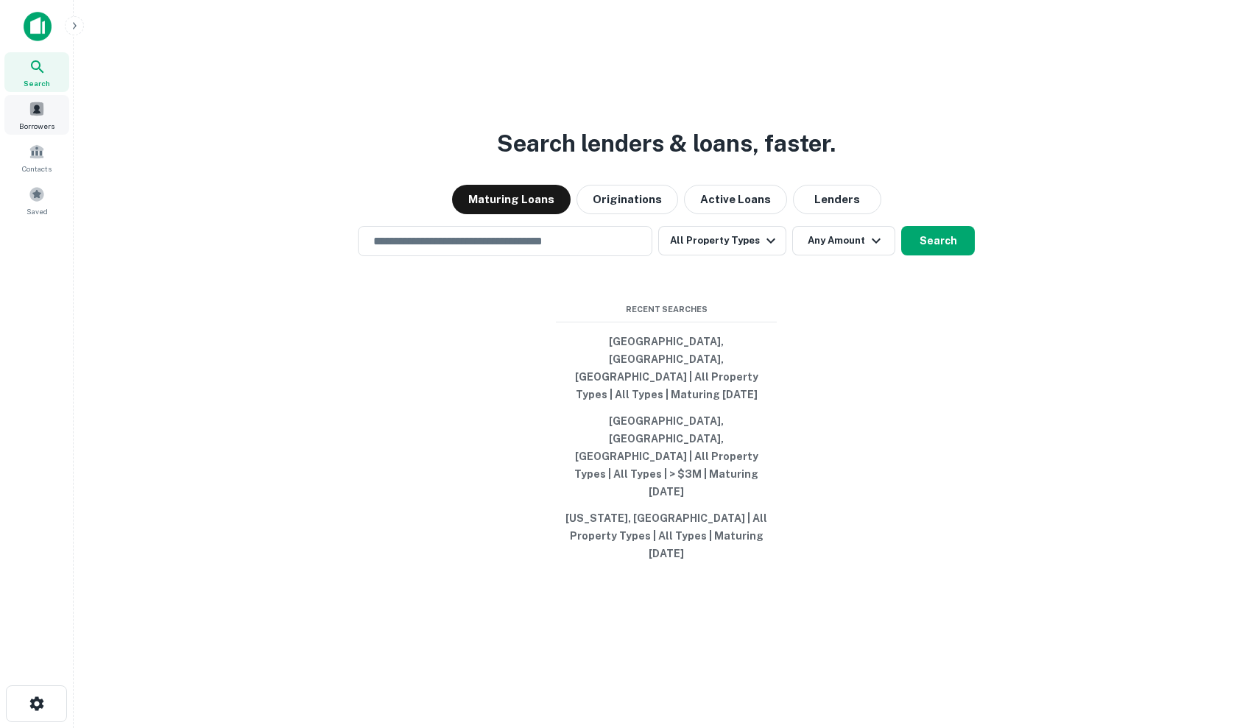
click at [43, 120] on span "Borrowers" at bounding box center [36, 126] width 35 height 12
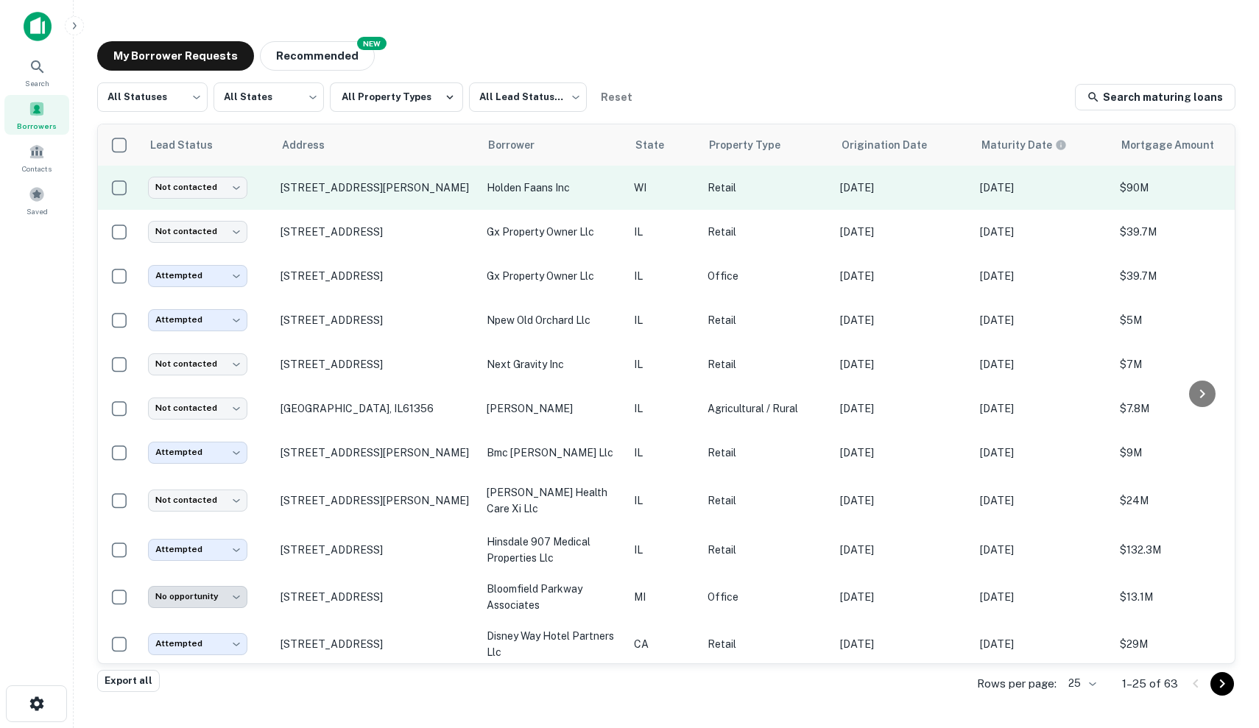
click at [618, 192] on p "holden faans inc" at bounding box center [553, 188] width 133 height 16
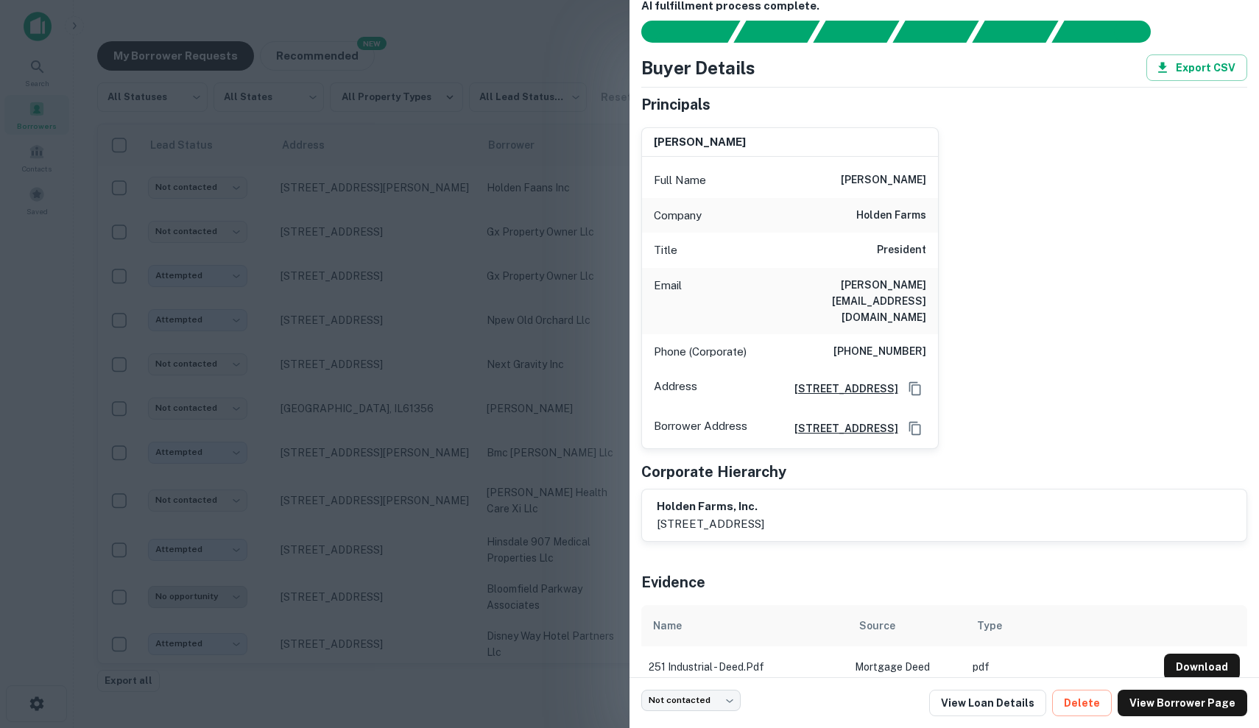
scroll to position [25, 0]
click at [487, 306] on div at bounding box center [629, 364] width 1259 height 728
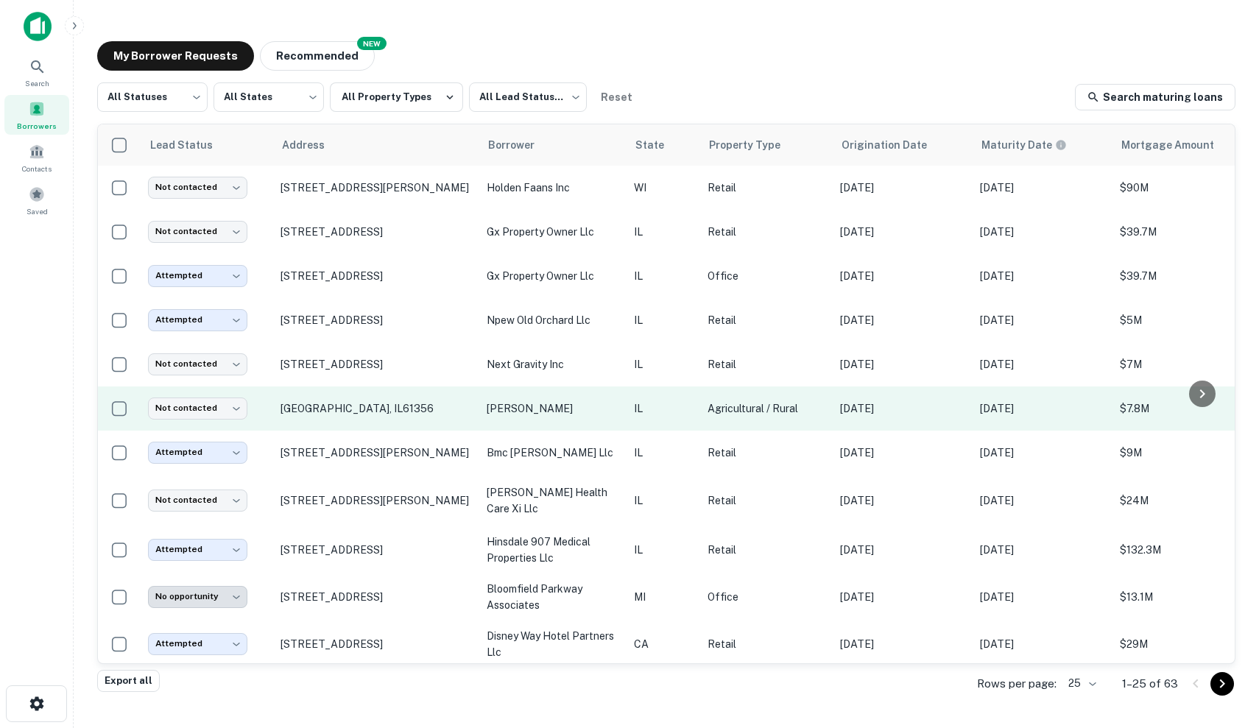
scroll to position [0, 0]
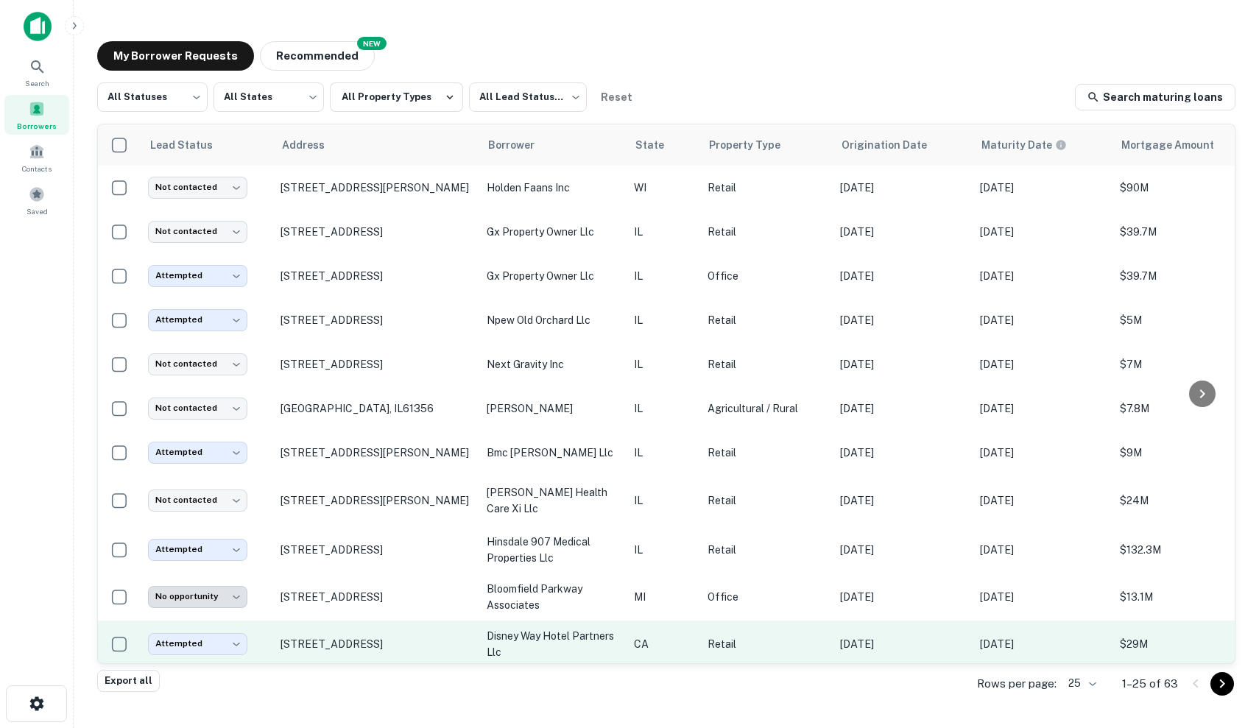
click at [755, 644] on p "Retail" at bounding box center [767, 644] width 118 height 16
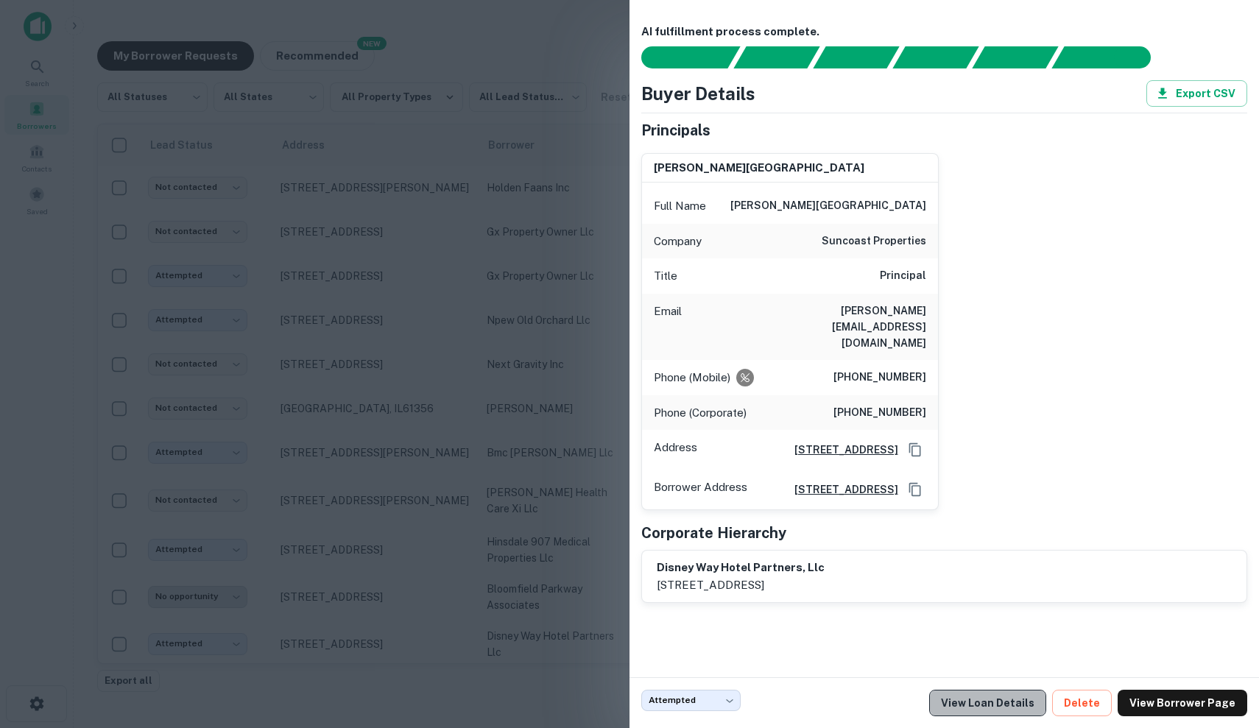
click at [1026, 704] on link "View Loan Details" at bounding box center [987, 703] width 117 height 27
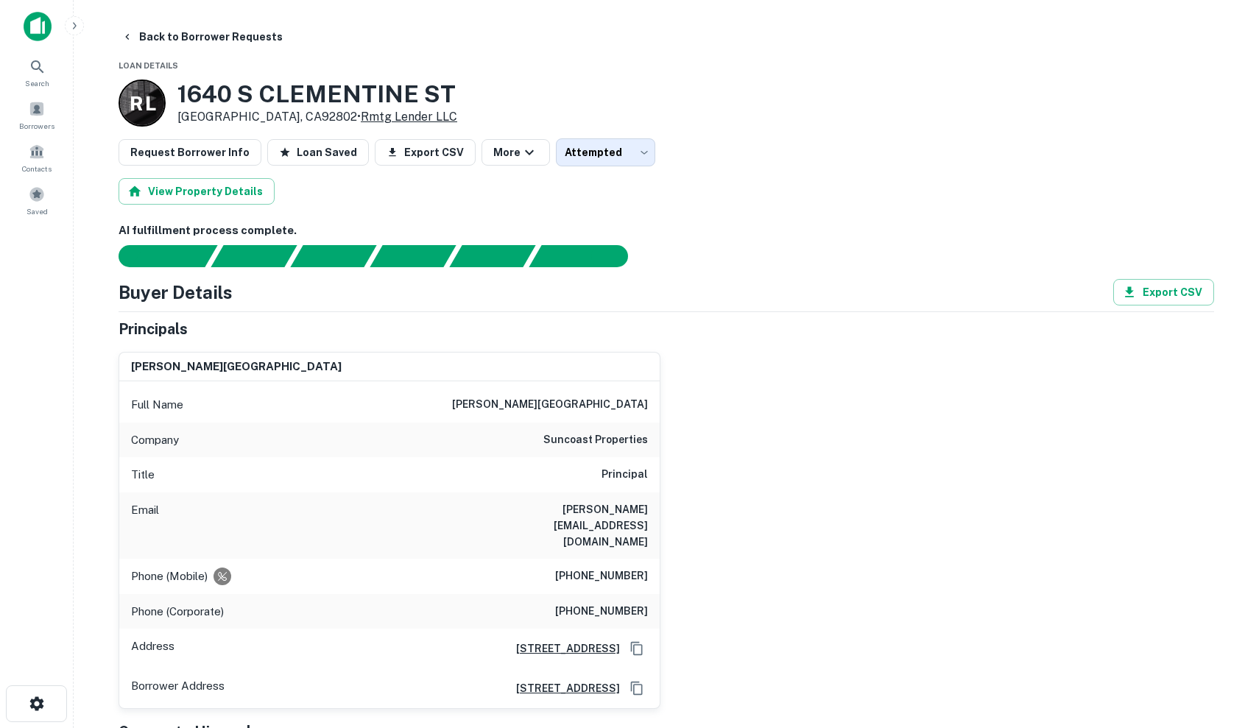
click at [368, 119] on link "Rmtg Lender LLC" at bounding box center [409, 117] width 96 height 14
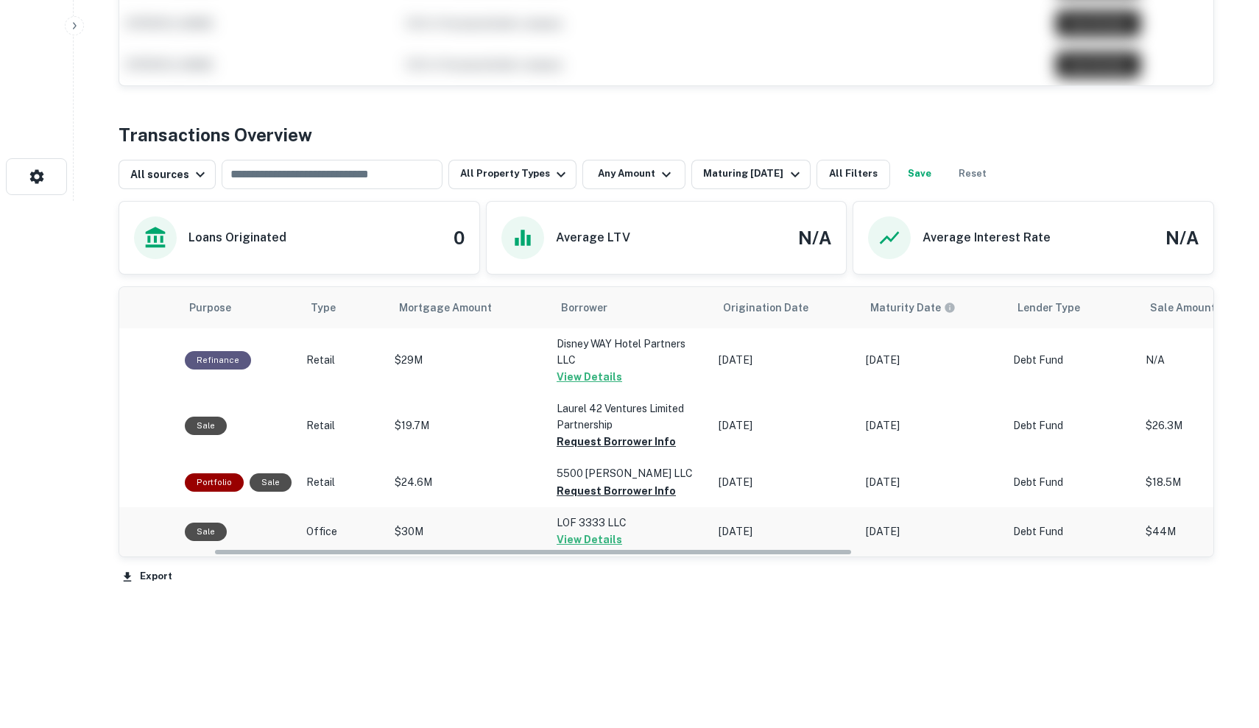
scroll to position [0, 161]
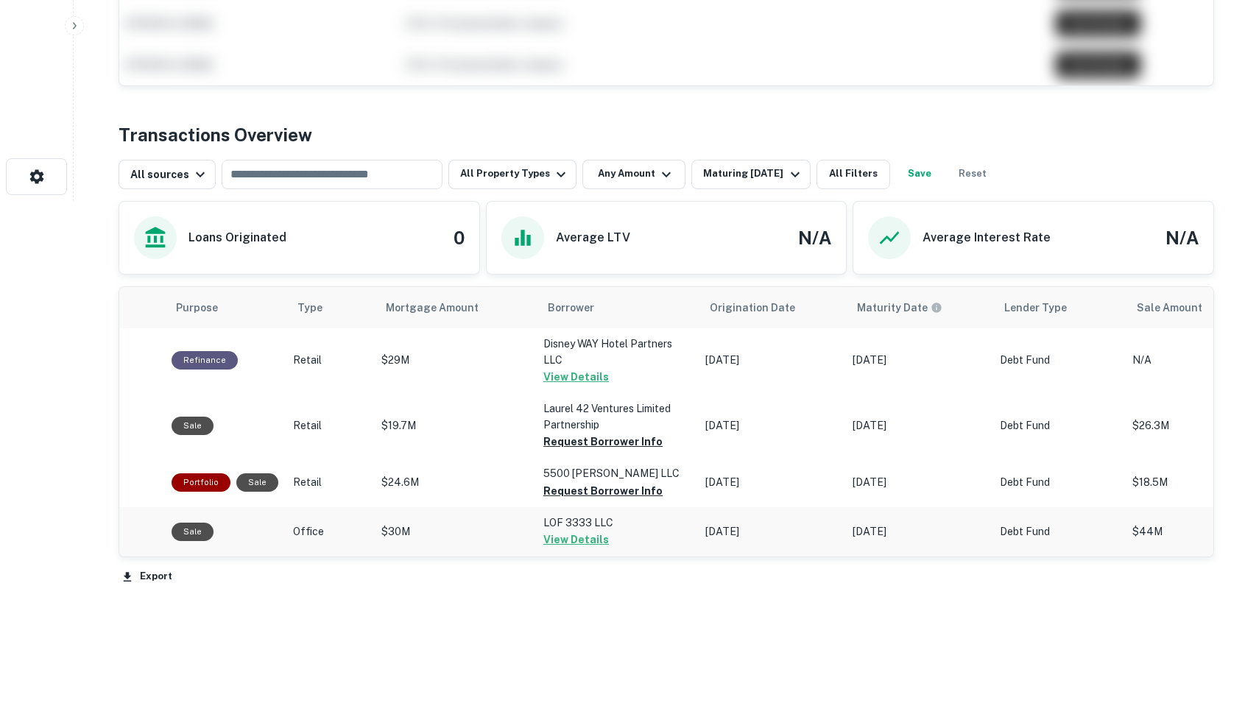
click at [801, 368] on p "[DATE]" at bounding box center [771, 360] width 133 height 15
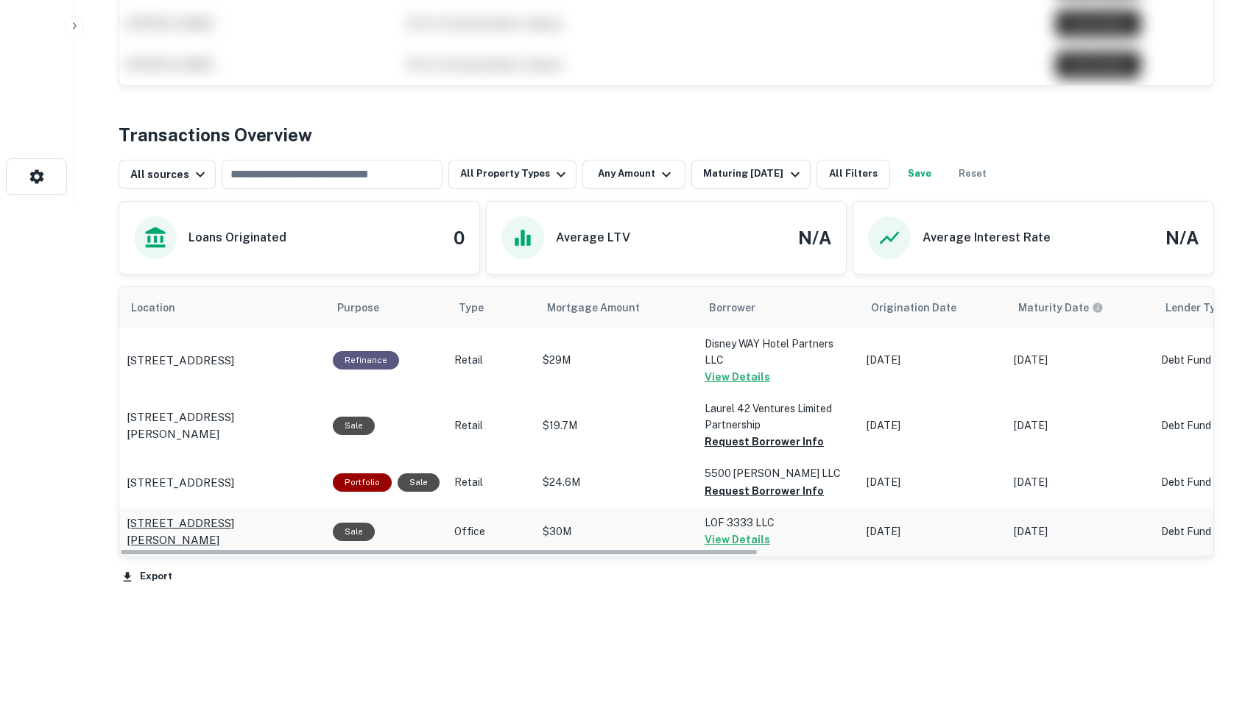
scroll to position [0, 0]
click at [265, 529] on p "3333 Finley Rd Downers Grove, IL60515" at bounding box center [222, 532] width 191 height 35
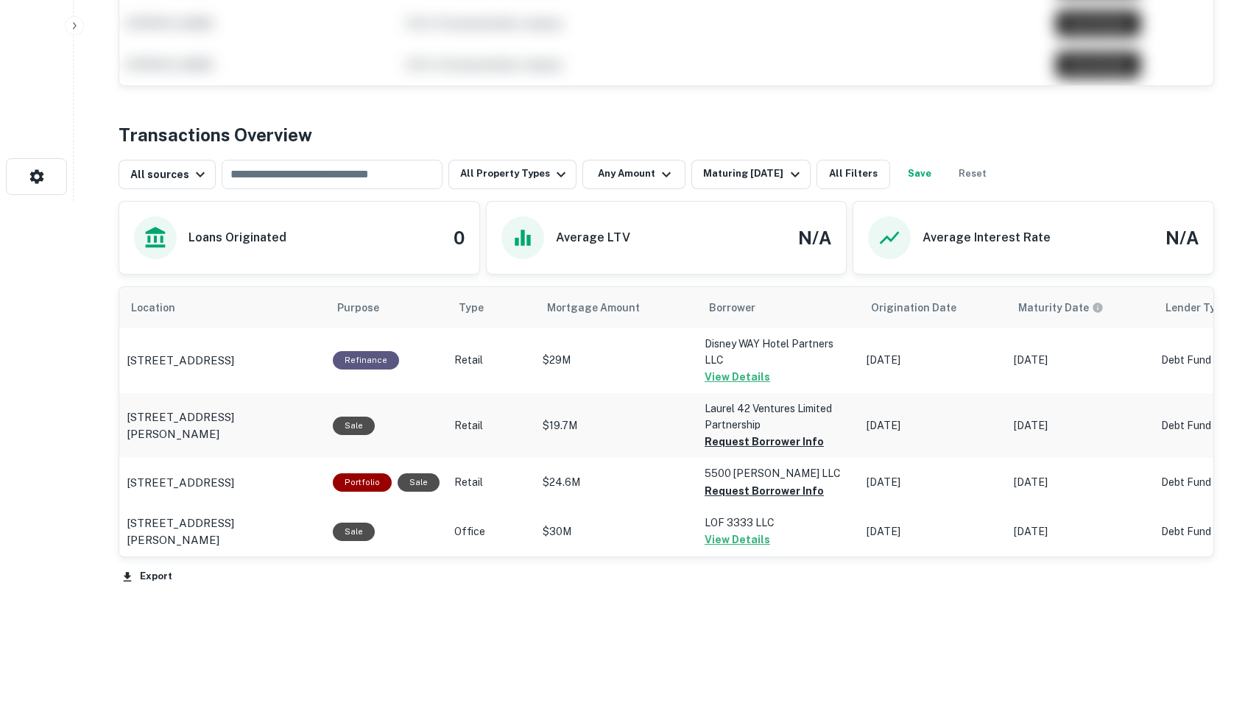
click at [601, 368] on p "$19.7M" at bounding box center [616, 360] width 147 height 15
click at [437, 393] on td "Sale" at bounding box center [385, 360] width 121 height 65
click at [482, 363] on p "Retail" at bounding box center [491, 360] width 74 height 15
click at [420, 352] on div "Refinance" at bounding box center [386, 360] width 107 height 18
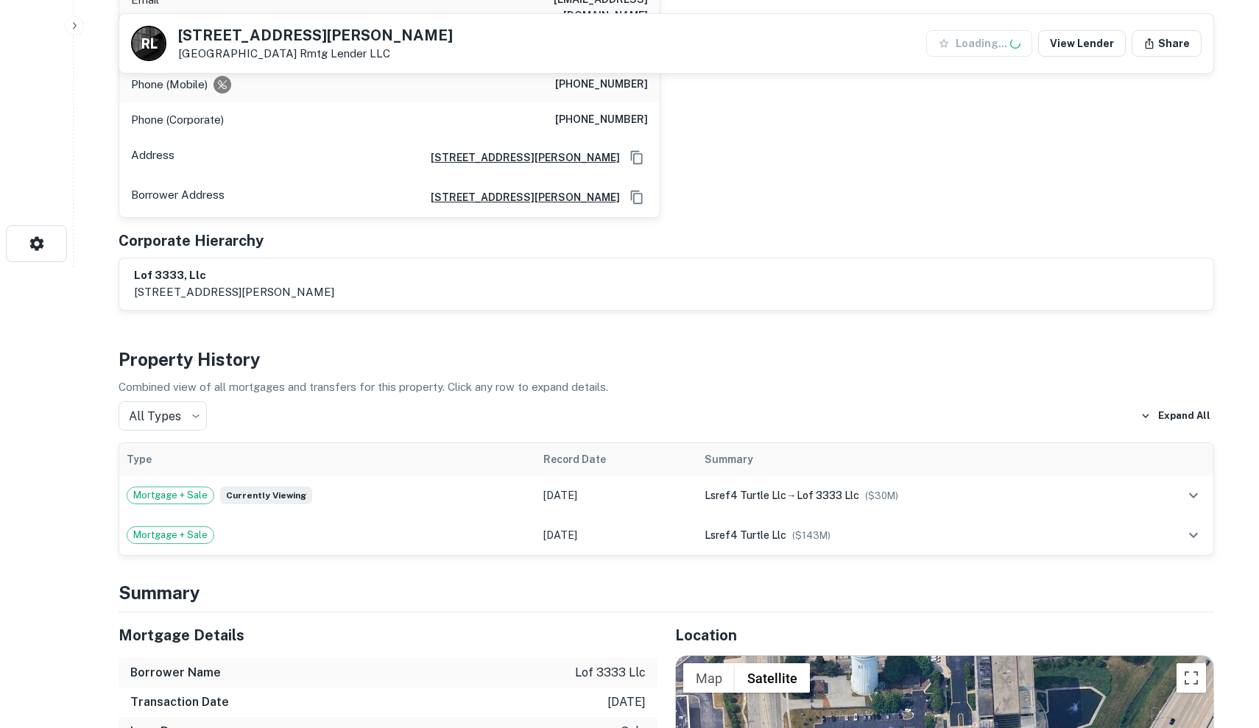
scroll to position [462, 0]
